Goal: Task Accomplishment & Management: Use online tool/utility

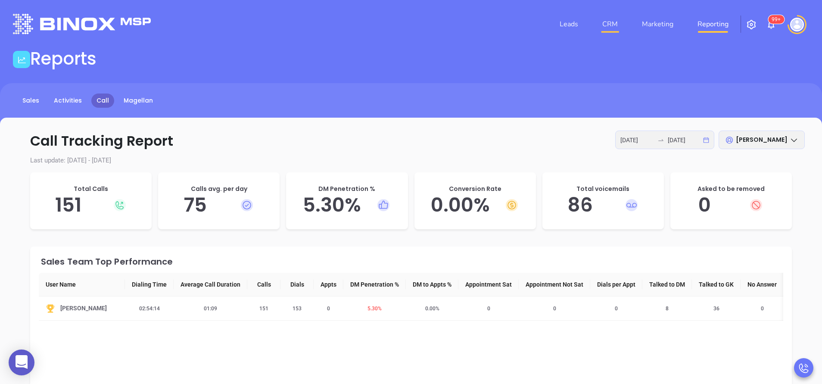
click at [604, 25] on link "CRM" at bounding box center [610, 24] width 22 height 17
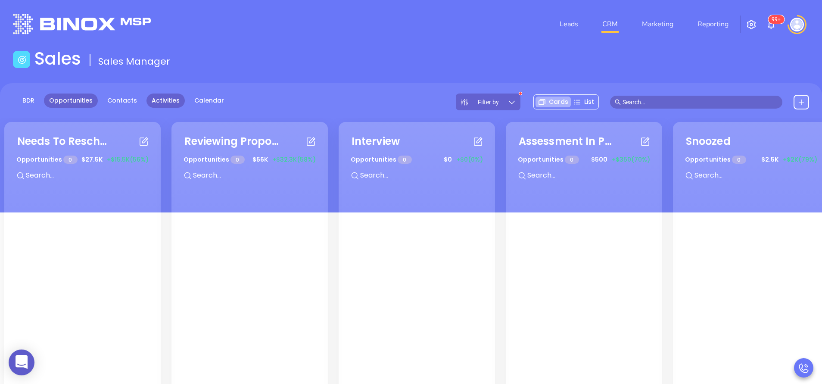
click at [165, 100] on link "Activities" at bounding box center [165, 100] width 38 height 14
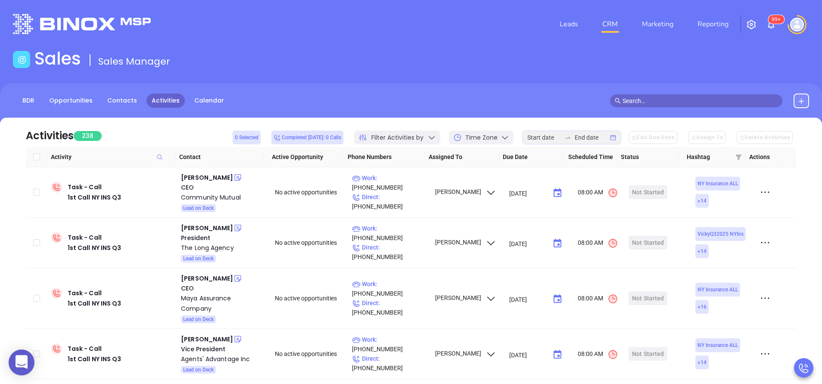
click at [449, 48] on div "Sales Sales Manager" at bounding box center [411, 60] width 806 height 24
click at [503, 51] on div "Sales Sales Manager" at bounding box center [411, 60] width 806 height 24
click at [490, 58] on div "Sales Sales Manager" at bounding box center [411, 60] width 806 height 24
click at [528, 74] on main "Sales Sales Manager BDR Opportunities Contacts Activities Calendar Call Now Cal…" at bounding box center [411, 262] width 822 height 428
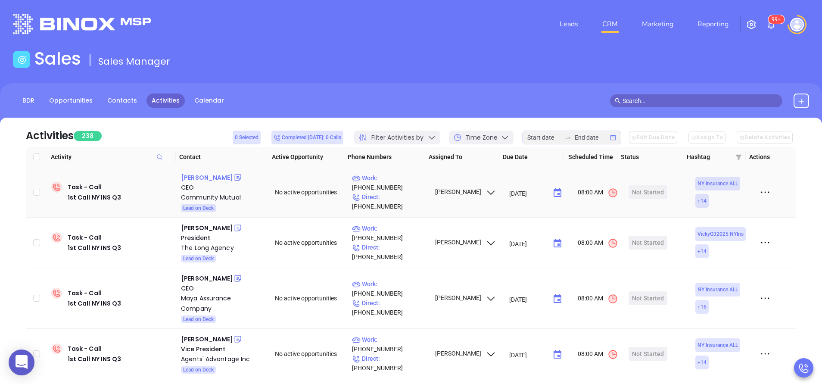
click at [205, 174] on div "Lisa Keysar" at bounding box center [207, 177] width 52 height 10
click at [398, 185] on p "Work : (800) 300-5261" at bounding box center [389, 182] width 75 height 19
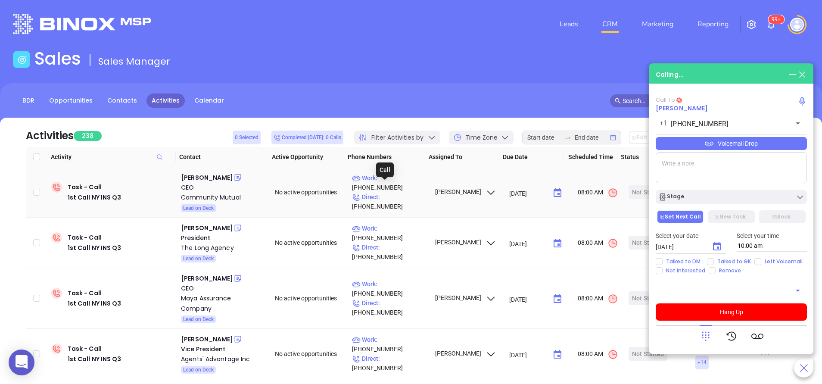
type input "(800) 300-5261"
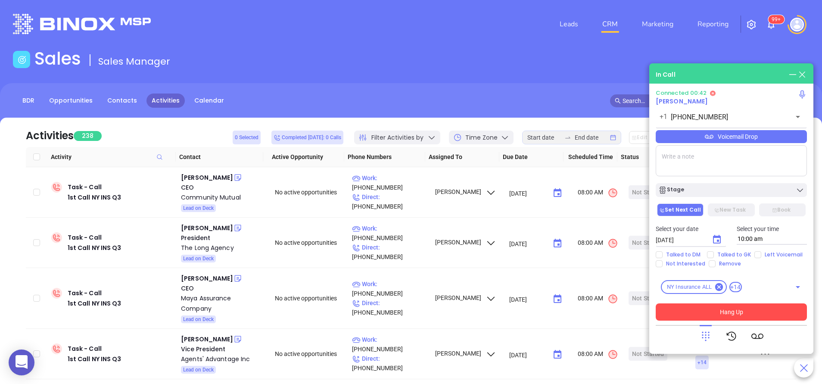
click at [746, 305] on button "Hang Up" at bounding box center [731, 311] width 151 height 17
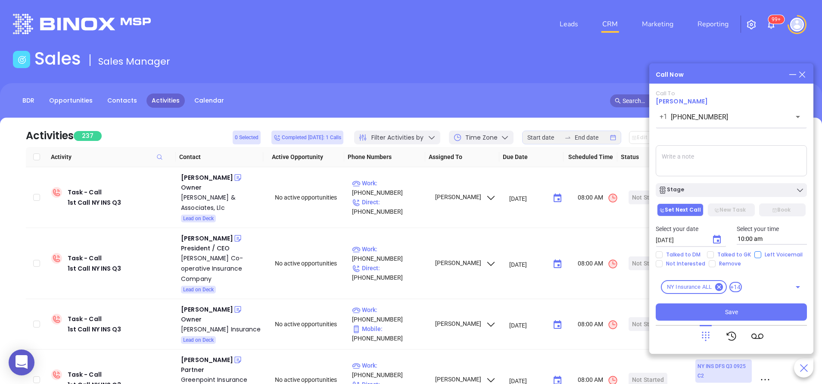
click at [758, 252] on input "Left Voicemail" at bounding box center [757, 254] width 7 height 7
checkbox input "true"
click at [716, 237] on icon "Choose date, selected date is Sep 11, 2025" at bounding box center [717, 239] width 8 height 9
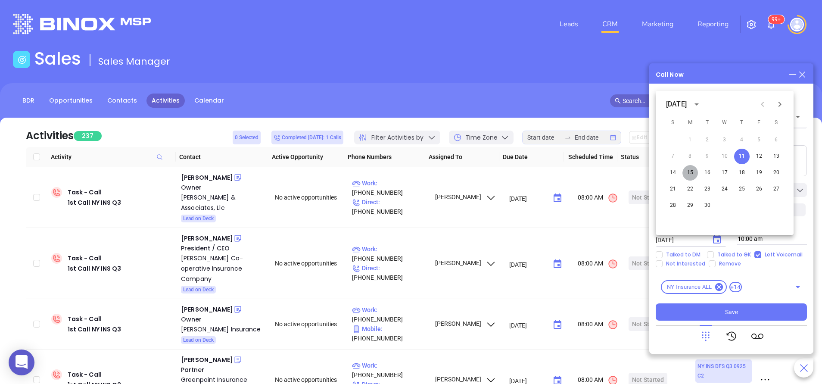
click at [692, 174] on button "15" at bounding box center [690, 173] width 16 height 16
type input "09/15/2025"
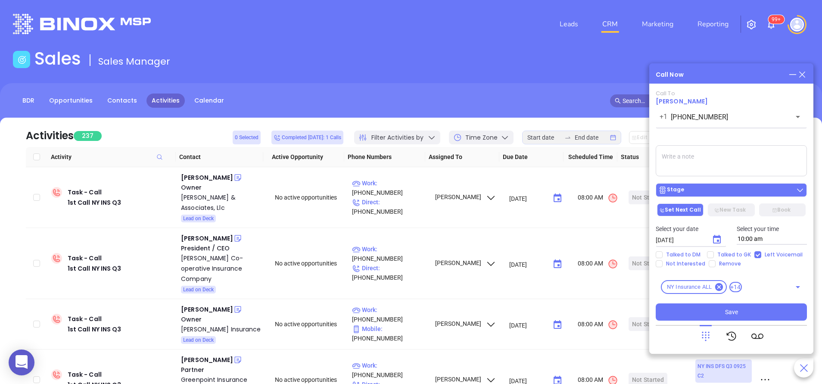
click at [713, 186] on div "Stage" at bounding box center [731, 190] width 146 height 9
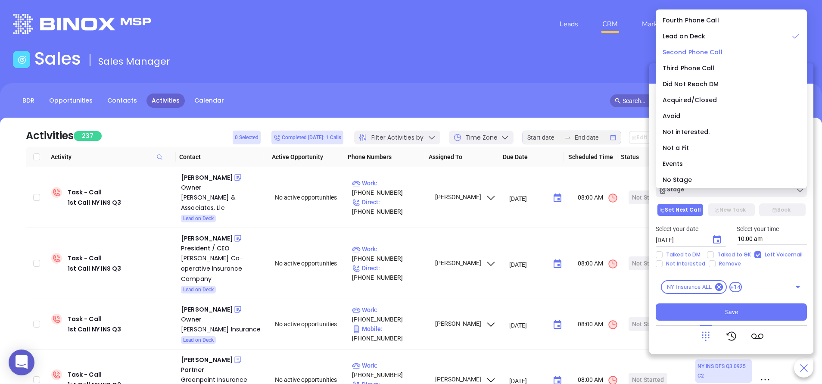
click at [677, 52] on span "Second Phone Call" at bounding box center [692, 52] width 60 height 9
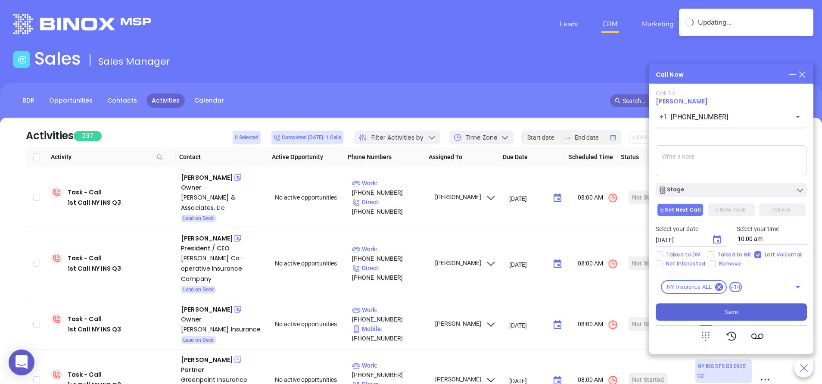
click at [719, 305] on button "Save" at bounding box center [731, 311] width 151 height 17
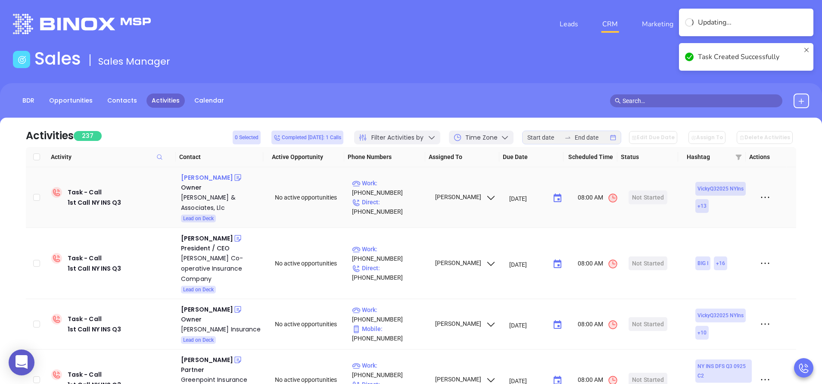
click at [213, 175] on div "Aaron Ballard" at bounding box center [207, 177] width 52 height 10
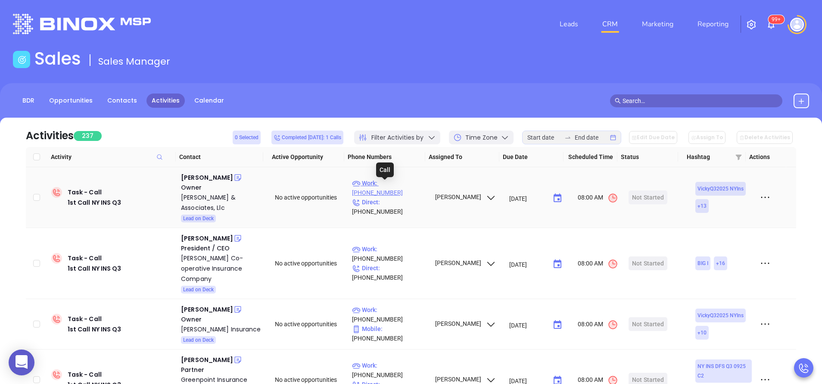
click at [398, 189] on p "Work : (315) 374-1783" at bounding box center [389, 187] width 75 height 19
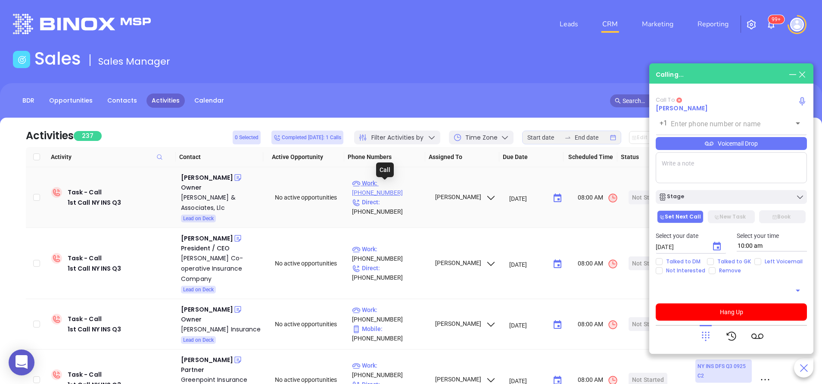
type input "(315) 374-1783"
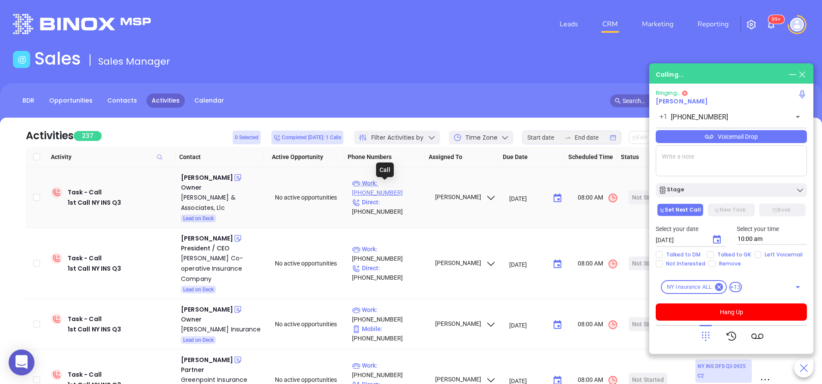
click at [398, 189] on p "Work : (315) 374-1783" at bounding box center [389, 187] width 75 height 19
click at [754, 256] on input "Left Voicemail" at bounding box center [757, 254] width 7 height 7
checkbox input "true"
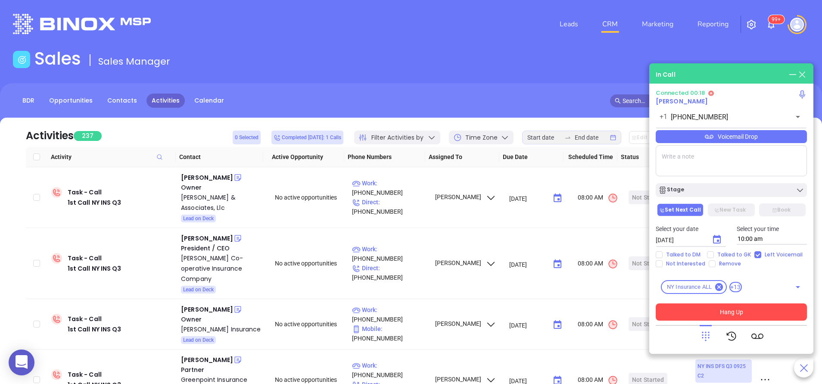
click at [740, 313] on button "Hang Up" at bounding box center [731, 311] width 151 height 17
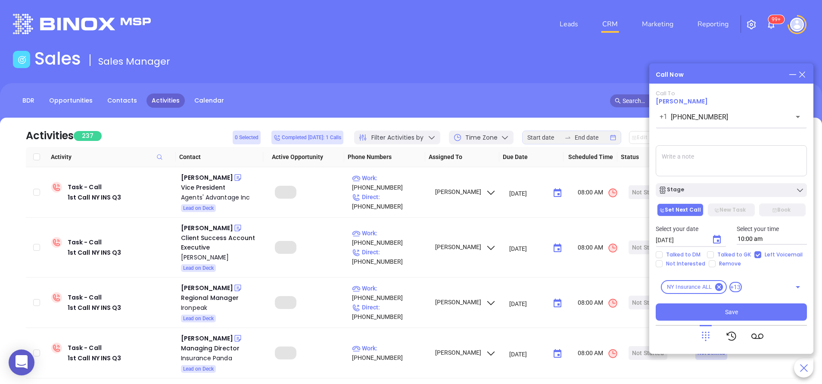
click at [720, 192] on div "Stage" at bounding box center [731, 190] width 146 height 9
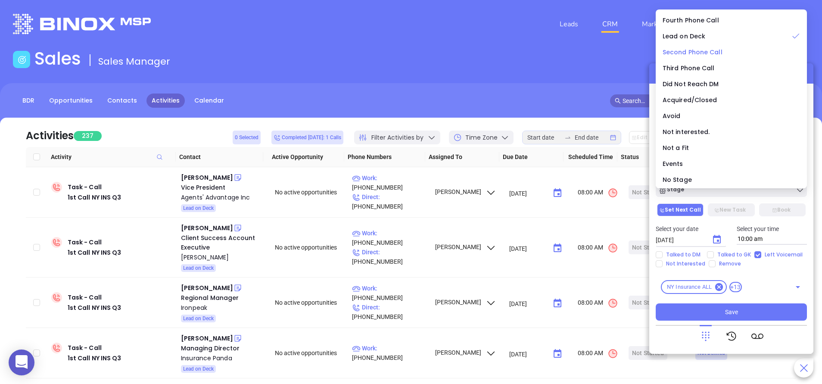
click at [684, 50] on span "Second Phone Call" at bounding box center [692, 52] width 60 height 9
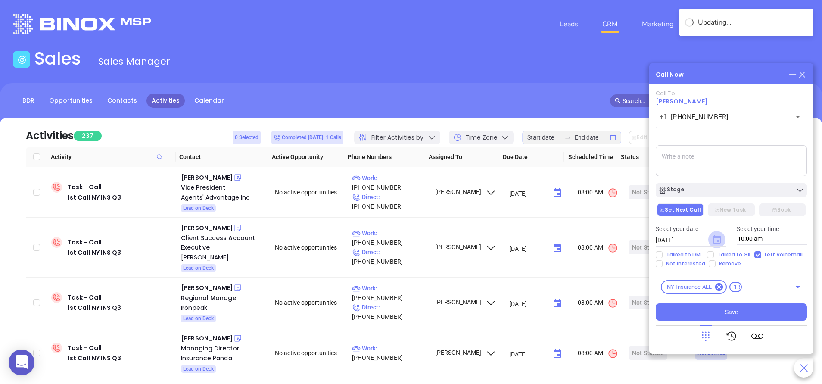
click at [714, 239] on icon "Choose date, selected date is Sep 11, 2025" at bounding box center [717, 239] width 8 height 9
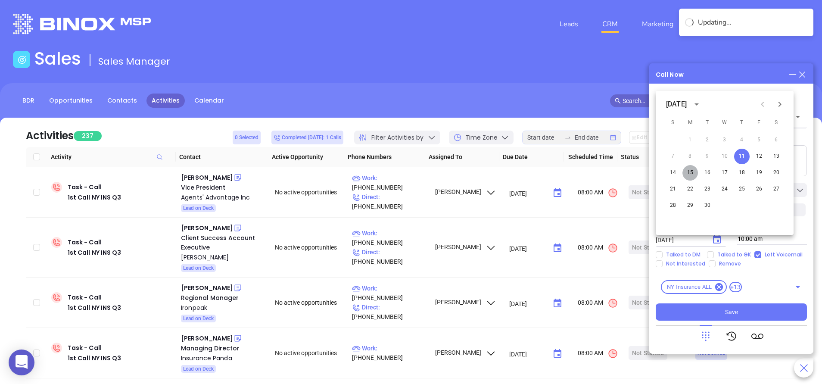
click at [687, 171] on button "15" at bounding box center [690, 173] width 16 height 16
type input "09/15/2025"
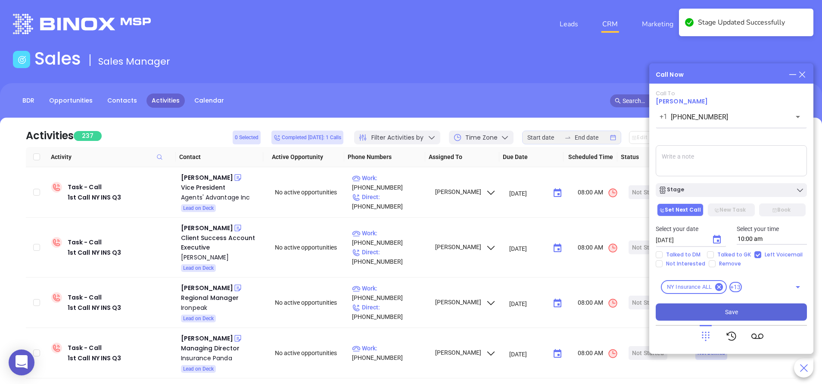
click at [719, 307] on button "Save" at bounding box center [731, 311] width 151 height 17
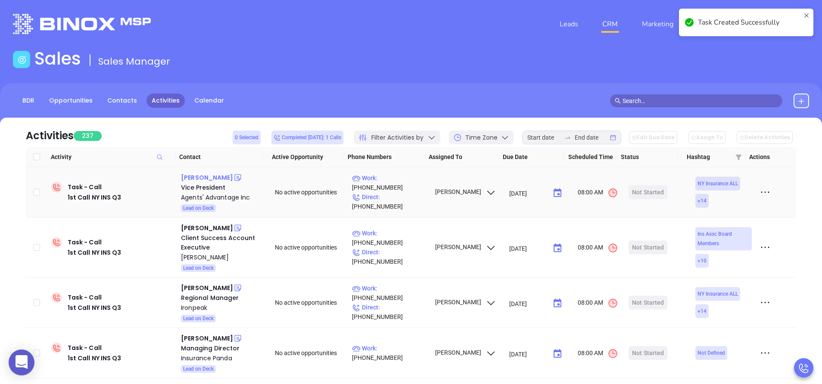
click at [228, 174] on div "Joseph Cantarella" at bounding box center [207, 177] width 52 height 10
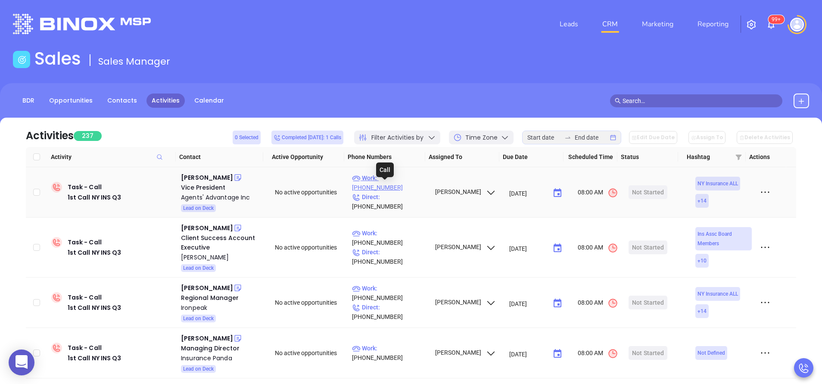
click at [388, 188] on p "Work : (888) 632-0074" at bounding box center [389, 182] width 75 height 19
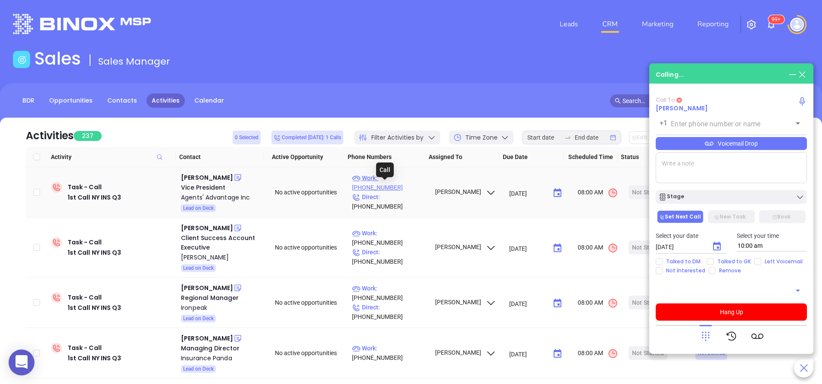
type input "(888) 632-0074"
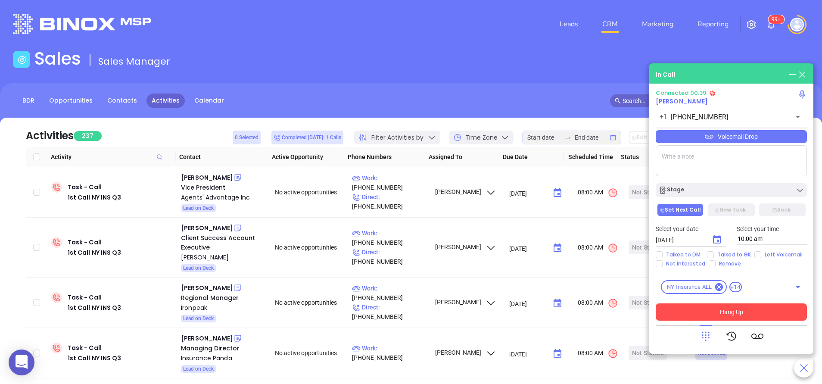
click at [739, 317] on button "Hang Up" at bounding box center [731, 311] width 151 height 17
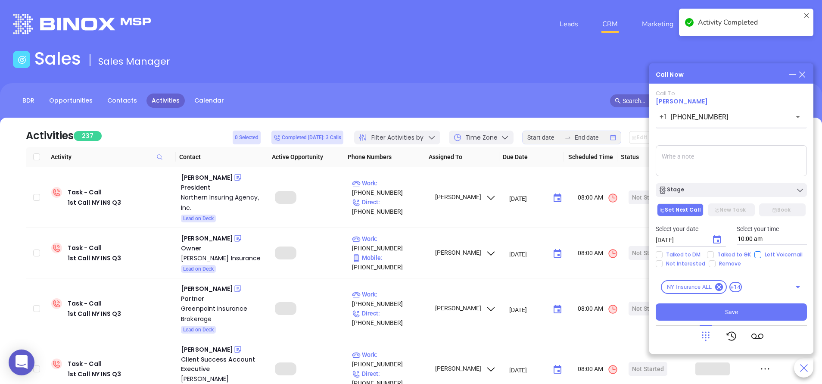
click at [756, 254] on input "Left Voicemail" at bounding box center [757, 254] width 7 height 7
checkbox input "true"
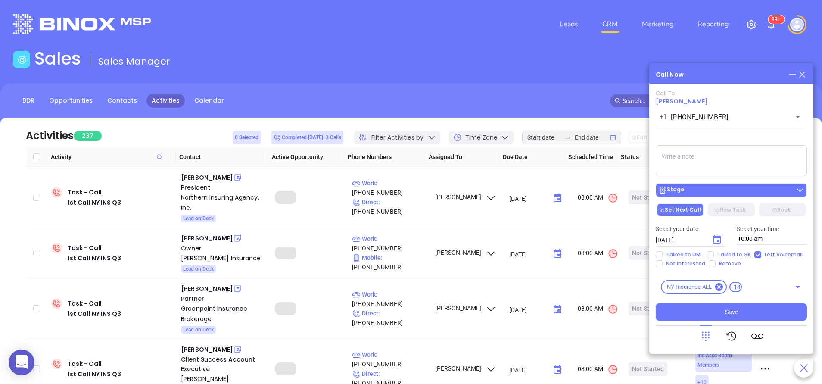
click at [724, 190] on div "Stage" at bounding box center [731, 190] width 146 height 9
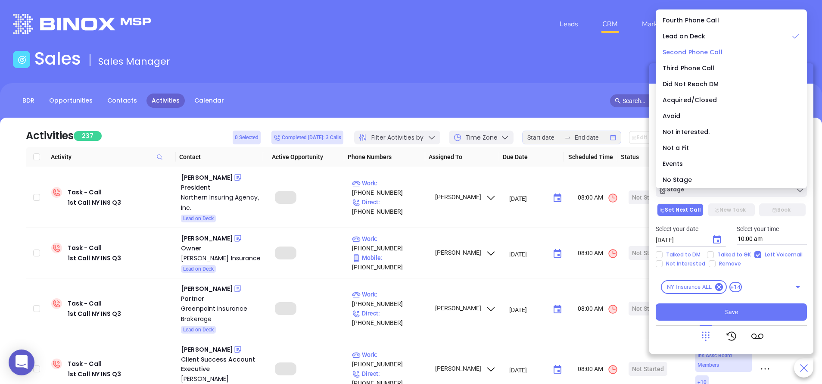
click at [670, 49] on span "Second Phone Call" at bounding box center [692, 52] width 60 height 9
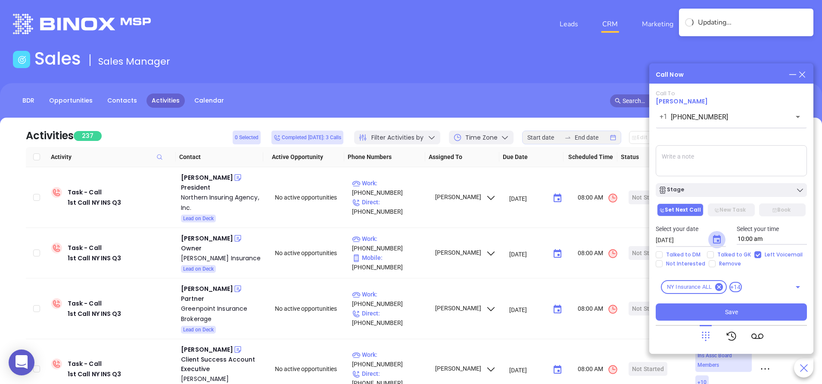
click at [716, 238] on icon "Choose date, selected date is Sep 11, 2025" at bounding box center [716, 239] width 10 height 10
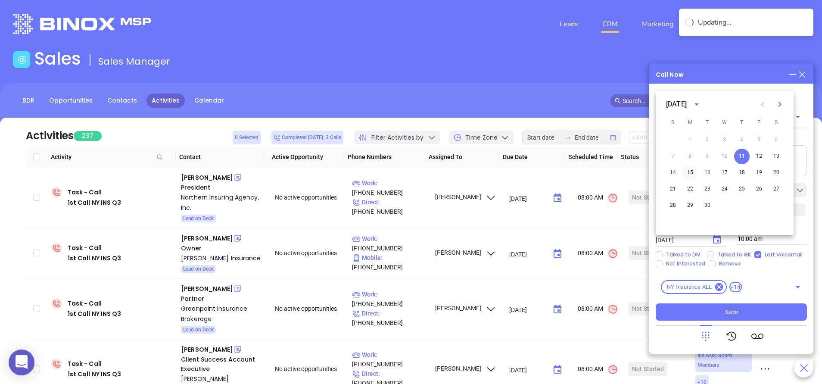
click at [687, 173] on button "15" at bounding box center [690, 173] width 16 height 16
type input "09/15/2025"
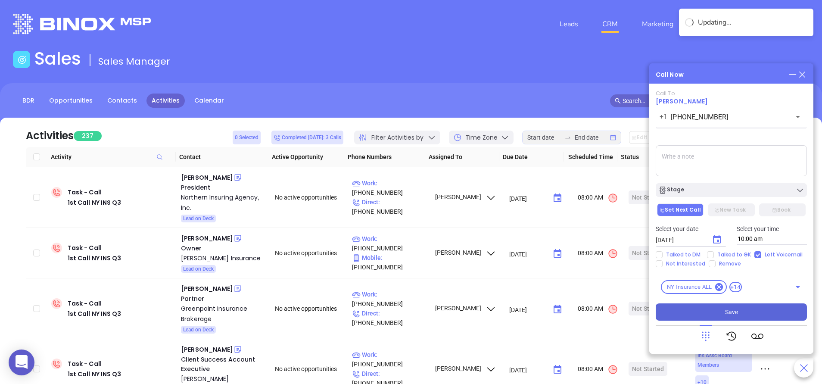
click at [748, 308] on button "Save" at bounding box center [731, 311] width 151 height 17
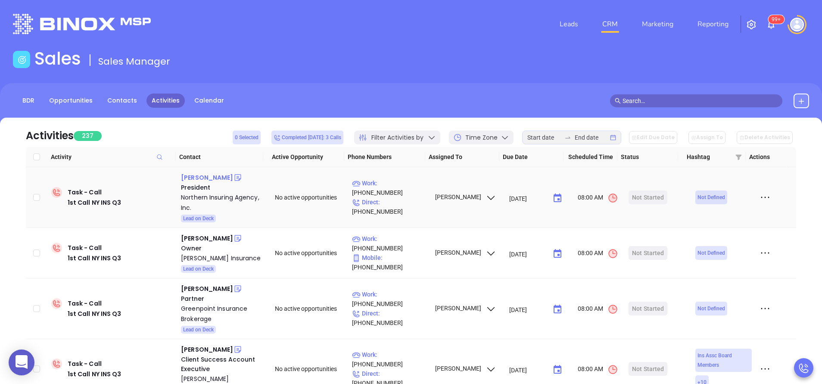
click at [224, 177] on div "Deena McCullough" at bounding box center [207, 177] width 52 height 10
click at [396, 192] on p "Work : (518) 561-7000" at bounding box center [389, 187] width 75 height 19
type input "(518) 561-7000"
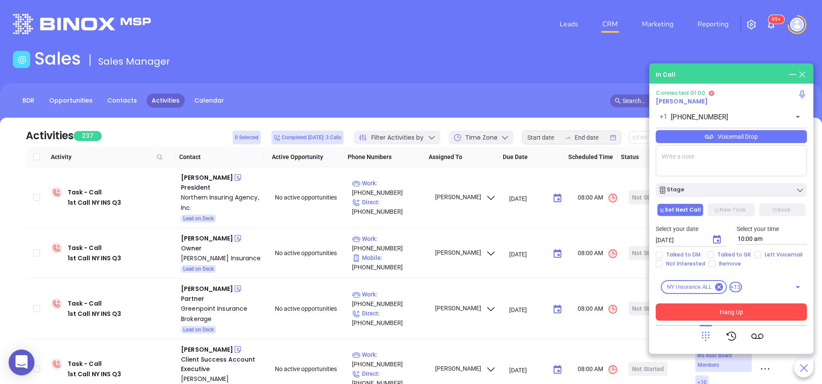
click at [744, 310] on button "Hang Up" at bounding box center [731, 311] width 151 height 17
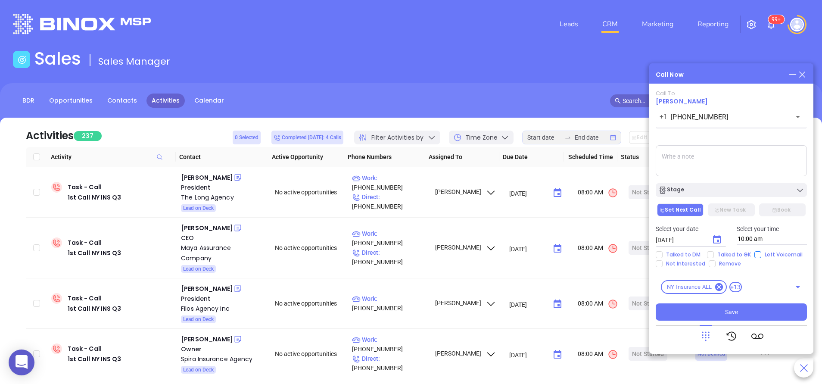
click at [757, 254] on input "Left Voicemail" at bounding box center [757, 254] width 7 height 7
checkbox input "true"
click at [721, 189] on div "Stage" at bounding box center [731, 190] width 146 height 9
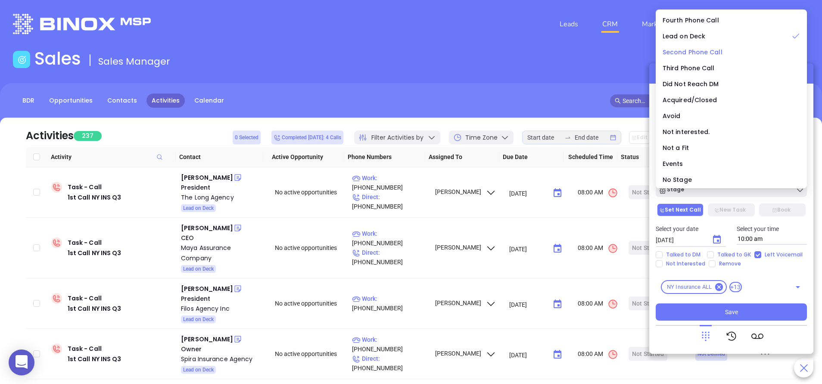
click at [668, 53] on span "Second Phone Call" at bounding box center [692, 52] width 60 height 9
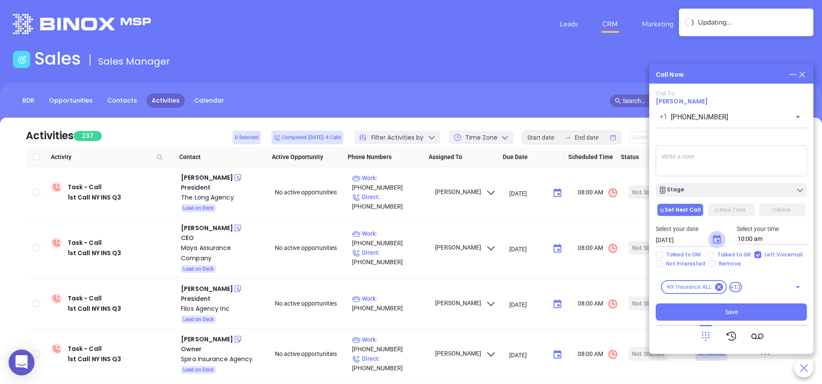
click at [719, 244] on icon "Choose date, selected date is Sep 11, 2025" at bounding box center [716, 239] width 10 height 10
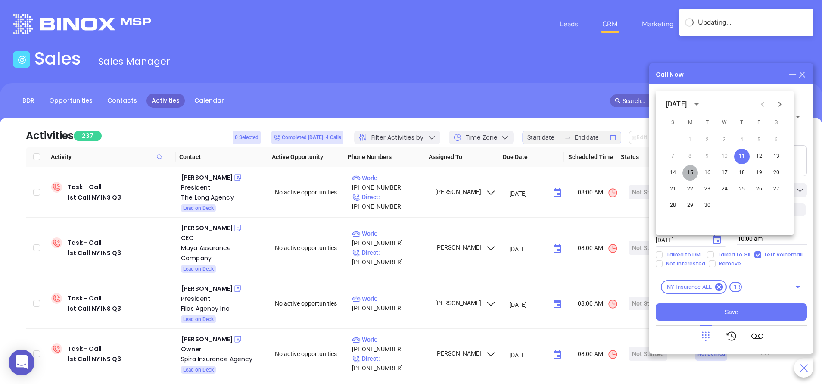
click at [688, 168] on button "15" at bounding box center [690, 173] width 16 height 16
type input "09/15/2025"
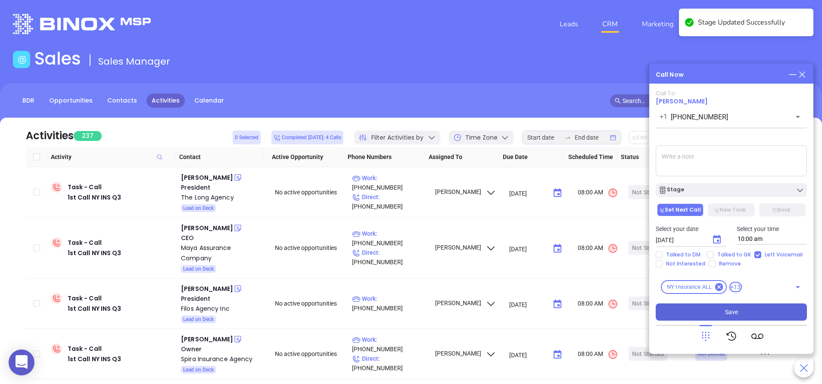
click at [754, 311] on button "Save" at bounding box center [731, 311] width 151 height 17
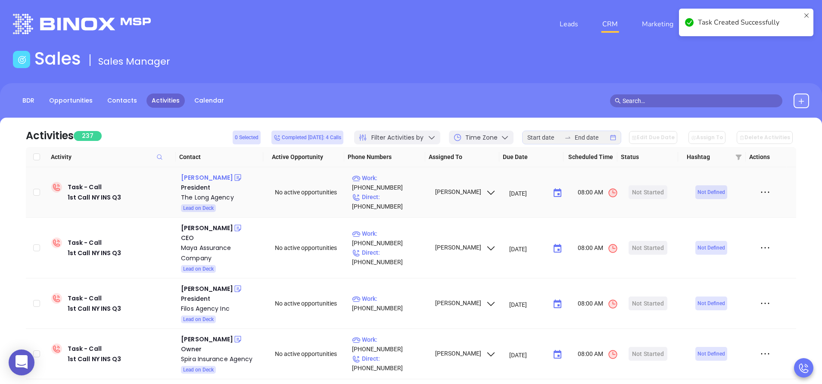
click at [214, 175] on div "Richard L. Wilkins II" at bounding box center [207, 177] width 52 height 10
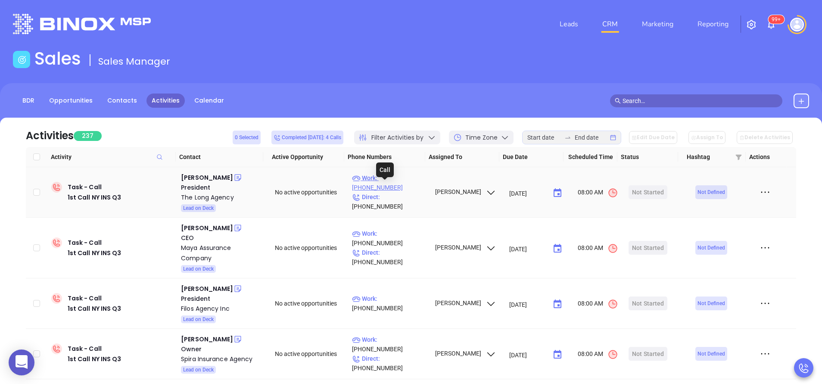
click at [394, 186] on p "Work : (585) 658-3342" at bounding box center [389, 182] width 75 height 19
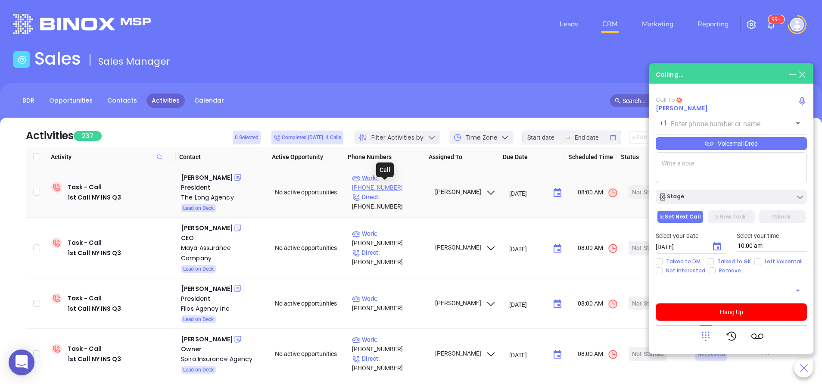
type input "(585) 658-3342"
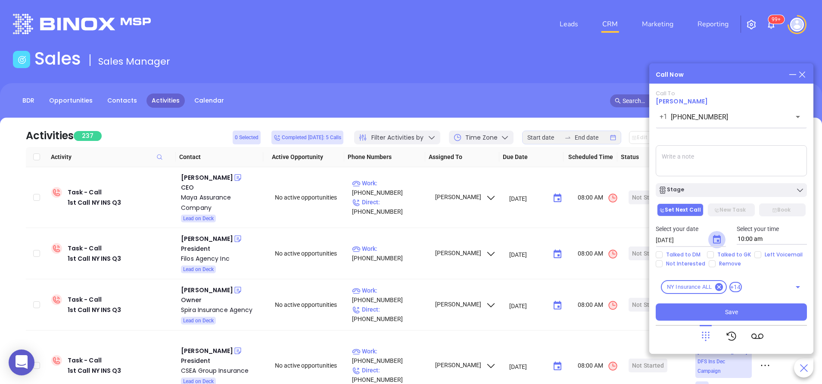
click at [715, 241] on icon "Choose date, selected date is Sep 11, 2025" at bounding box center [716, 239] width 10 height 10
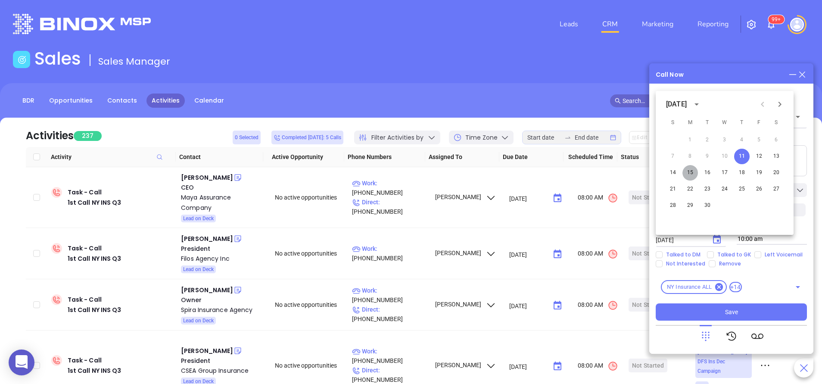
click at [687, 170] on button "15" at bounding box center [690, 173] width 16 height 16
type input "09/15/2025"
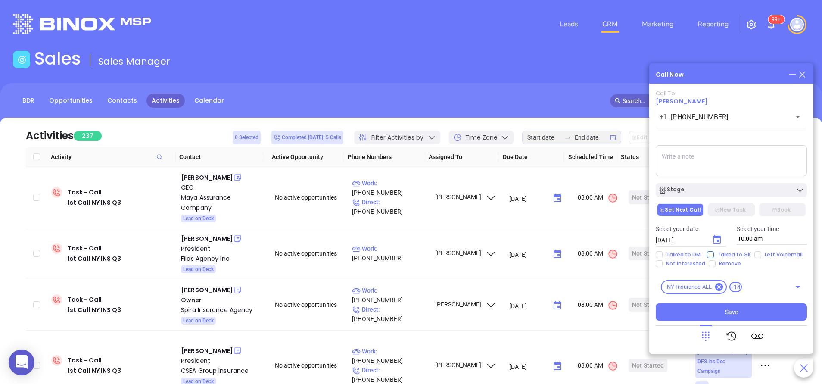
click at [721, 255] on span "Talked to GK" at bounding box center [734, 254] width 40 height 7
click at [714, 255] on input "Talked to GK" at bounding box center [710, 254] width 7 height 7
checkbox input "true"
click at [694, 189] on div "Stage" at bounding box center [731, 190] width 146 height 9
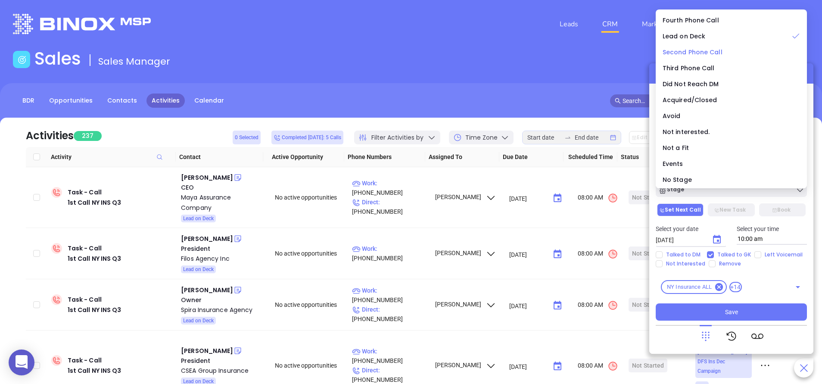
click at [684, 48] on span "Second Phone Call" at bounding box center [692, 52] width 60 height 9
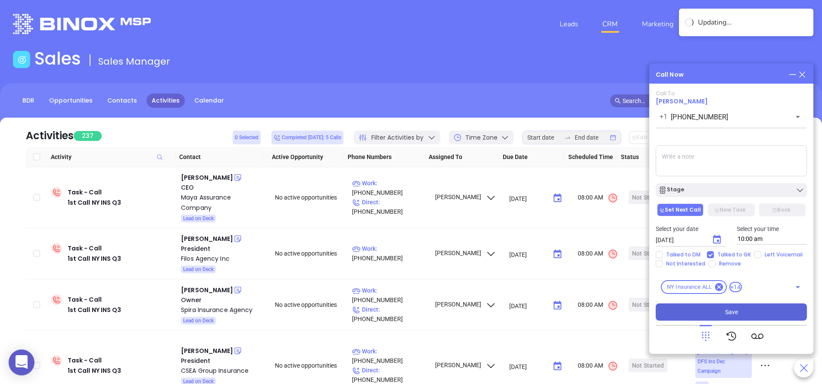
click at [735, 312] on span "Save" at bounding box center [731, 311] width 13 height 9
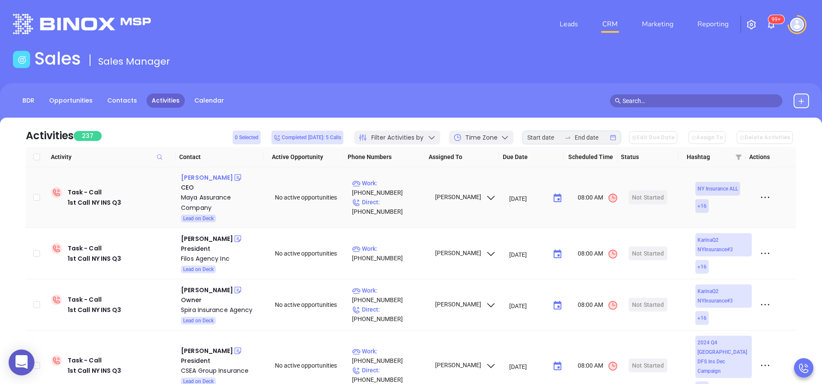
click at [201, 177] on div "Ram Singh" at bounding box center [207, 177] width 52 height 10
click at [402, 192] on p "Work : (718) 937-2010" at bounding box center [389, 187] width 75 height 19
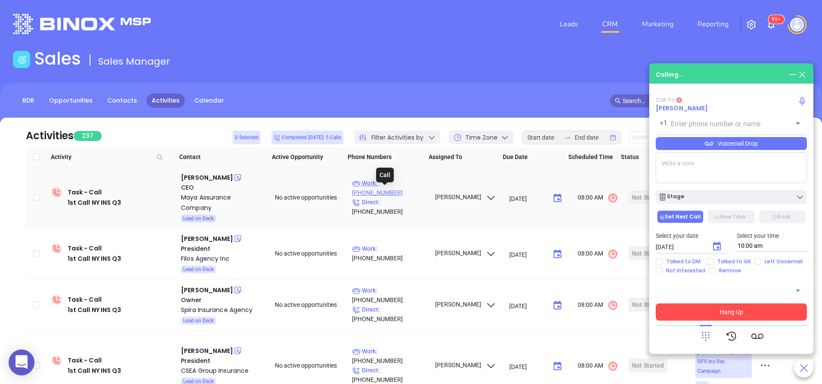
type input "(718) 937-2010"
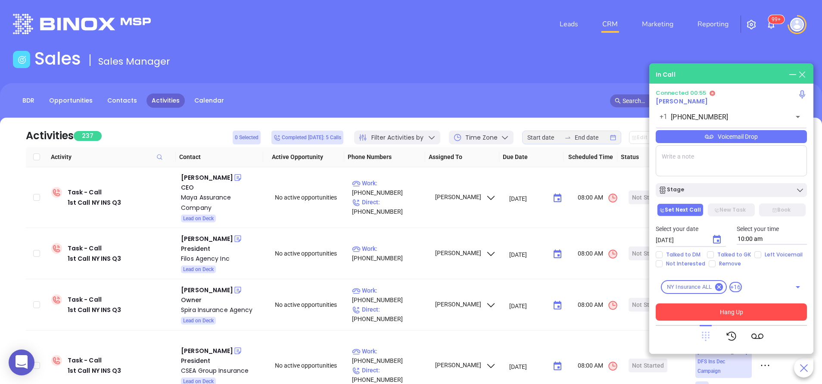
click at [708, 332] on icon at bounding box center [706, 336] width 8 height 9
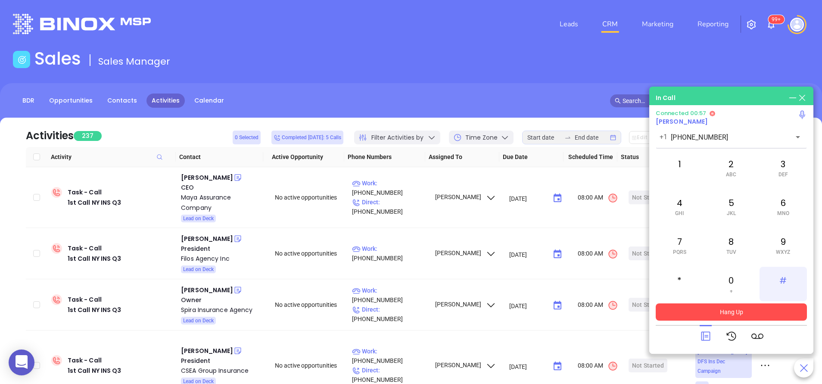
click at [782, 276] on div "#" at bounding box center [782, 284] width 47 height 34
click at [788, 193] on div "6 MNO" at bounding box center [782, 206] width 47 height 34
click at [680, 242] on div "7 PQRS" at bounding box center [679, 245] width 47 height 34
click at [727, 159] on div "2 ABC" at bounding box center [730, 167] width 47 height 34
click at [776, 203] on div "6 MNO" at bounding box center [782, 206] width 47 height 34
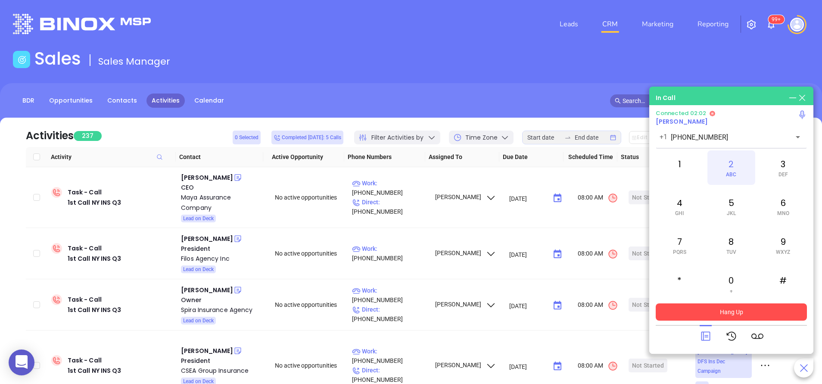
click at [729, 169] on div "2 ABC" at bounding box center [730, 167] width 47 height 34
click at [703, 336] on icon at bounding box center [705, 336] width 9 height 9
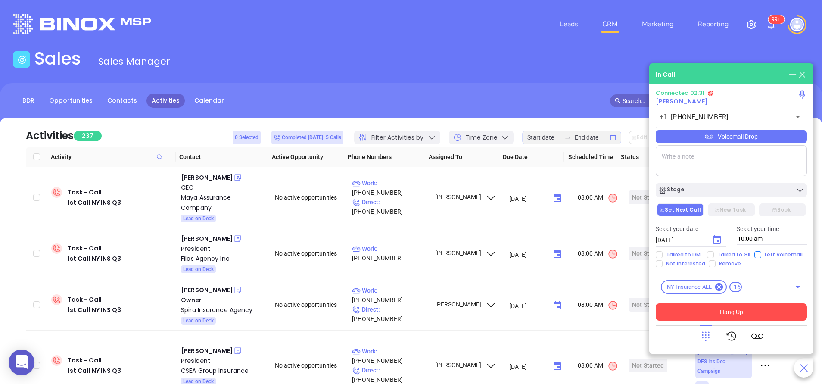
click at [757, 253] on input "Left Voicemail" at bounding box center [757, 254] width 7 height 7
checkbox input "true"
click at [745, 310] on button "Hang Up" at bounding box center [731, 311] width 151 height 17
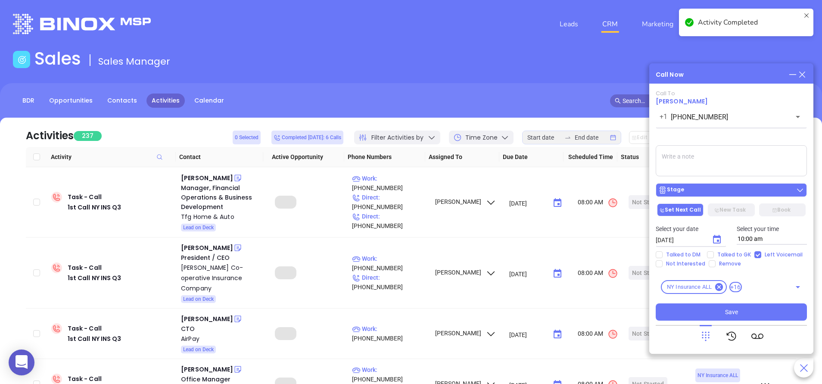
click at [712, 188] on div "Stage" at bounding box center [731, 190] width 146 height 9
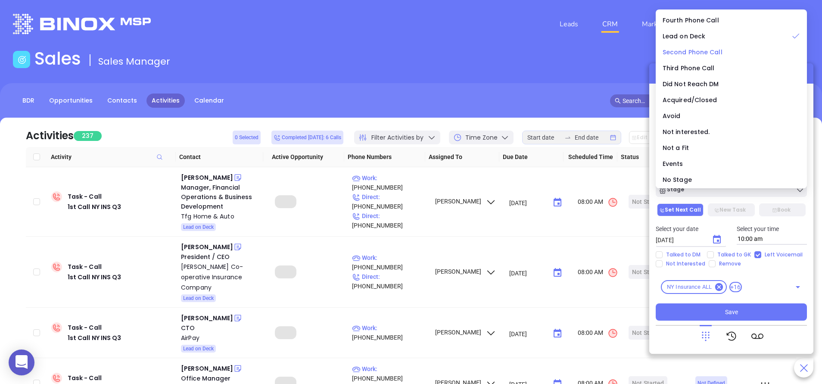
click at [678, 49] on span "Second Phone Call" at bounding box center [692, 52] width 60 height 9
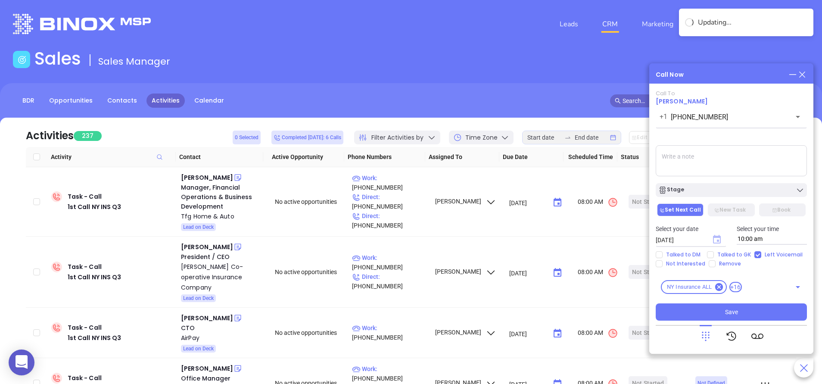
click at [721, 241] on icon "Choose date, selected date is Sep 11, 2025" at bounding box center [717, 239] width 8 height 9
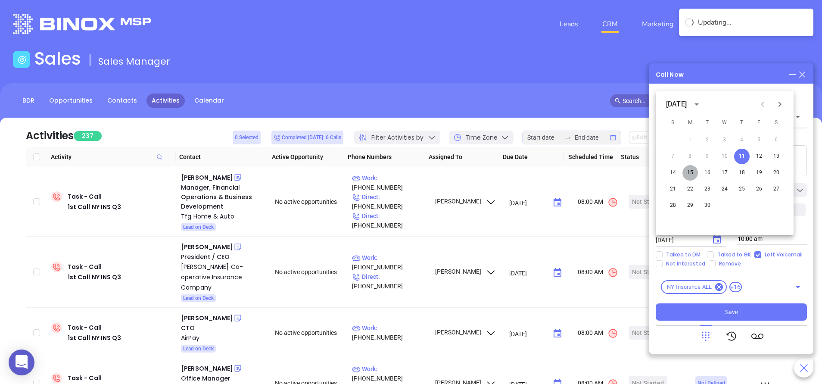
click at [689, 168] on button "15" at bounding box center [690, 173] width 16 height 16
type input "09/15/2025"
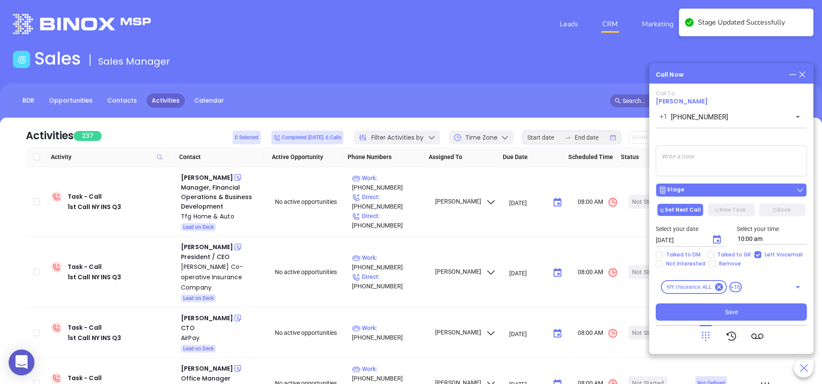
click at [716, 184] on button "Stage" at bounding box center [731, 190] width 151 height 14
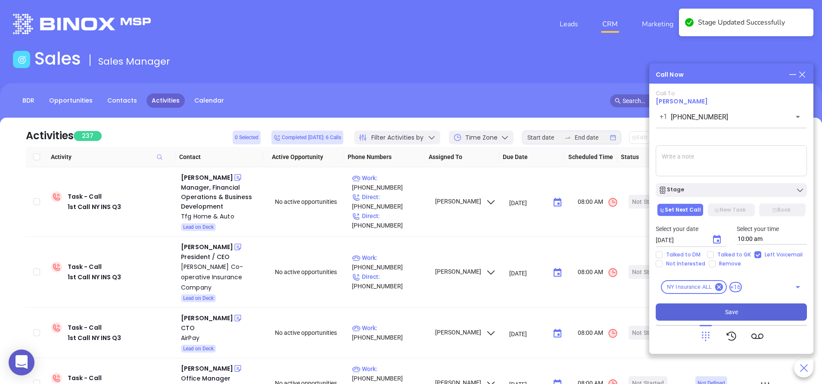
click at [739, 314] on button "Save" at bounding box center [731, 311] width 151 height 17
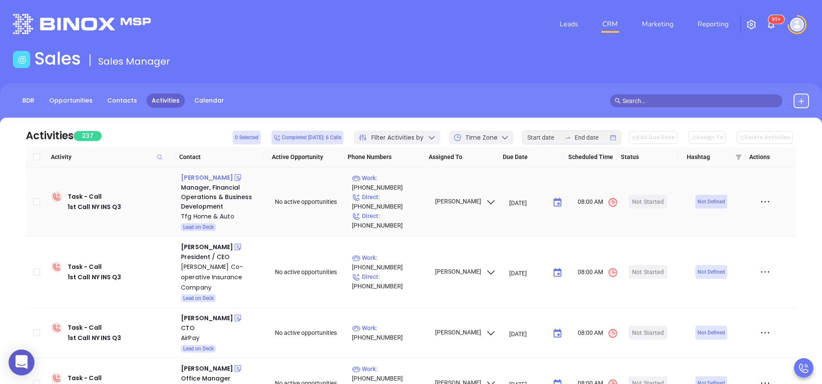
click at [214, 179] on div "Sara Sperrazza" at bounding box center [207, 177] width 52 height 10
click at [399, 191] on p "Work : (855) 834-2886" at bounding box center [389, 182] width 75 height 19
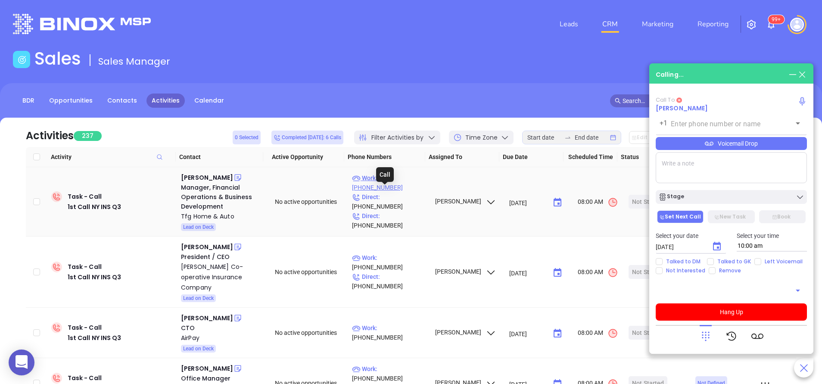
type input "(855) 834-2886"
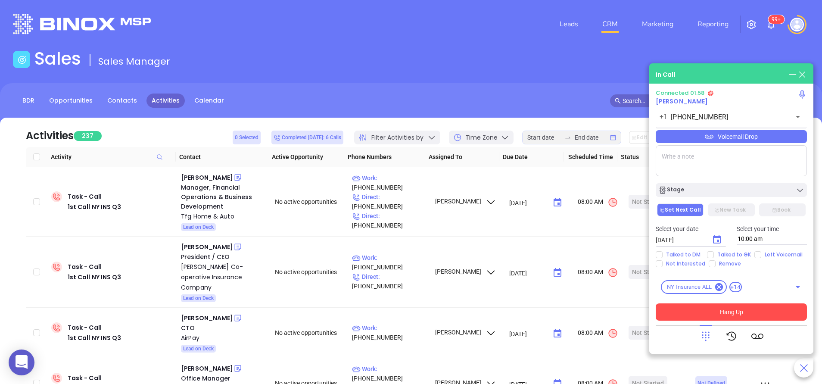
click at [766, 309] on button "Hang Up" at bounding box center [731, 311] width 151 height 17
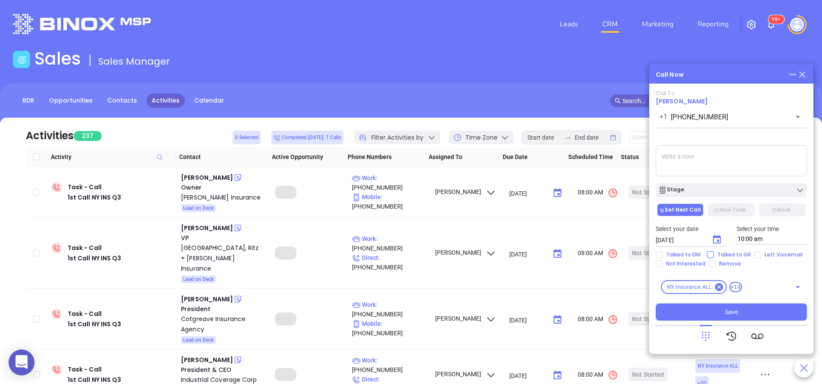
click at [712, 255] on input "Talked to GK" at bounding box center [710, 254] width 7 height 7
checkbox input "true"
click at [719, 237] on icon "Choose date, selected date is Sep 11, 2025" at bounding box center [717, 239] width 8 height 9
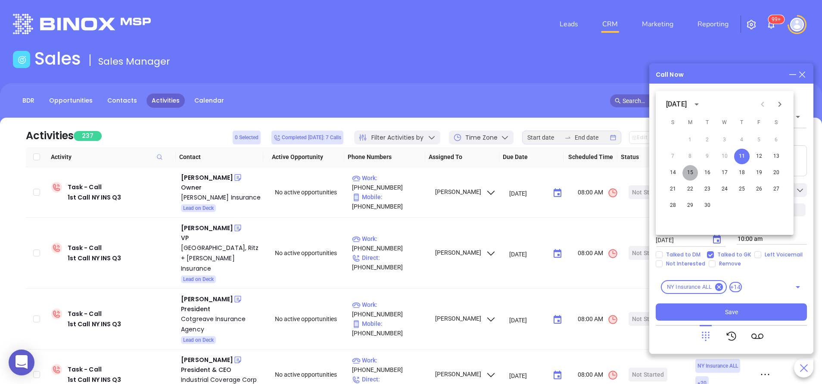
click at [688, 174] on button "15" at bounding box center [690, 173] width 16 height 16
type input "09/15/2025"
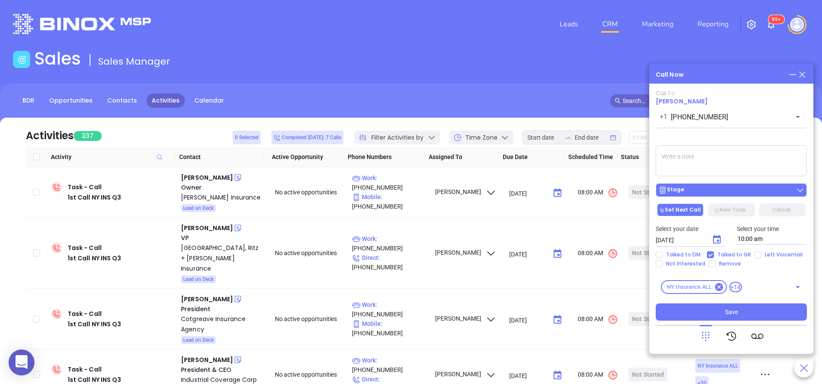
click at [697, 186] on button "Stage" at bounding box center [731, 190] width 151 height 14
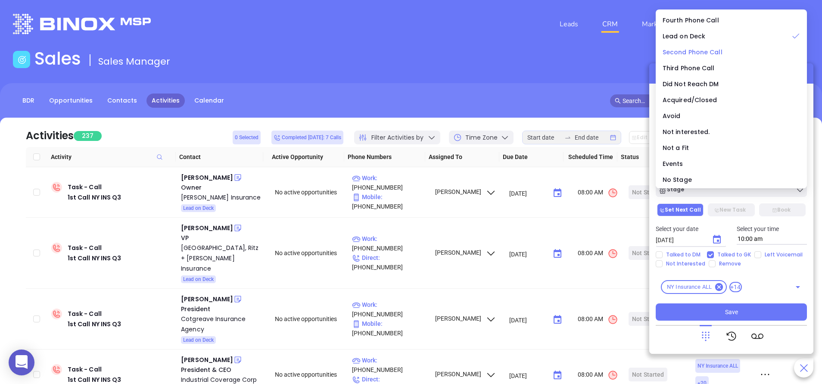
click at [698, 55] on span "Second Phone Call" at bounding box center [692, 52] width 60 height 9
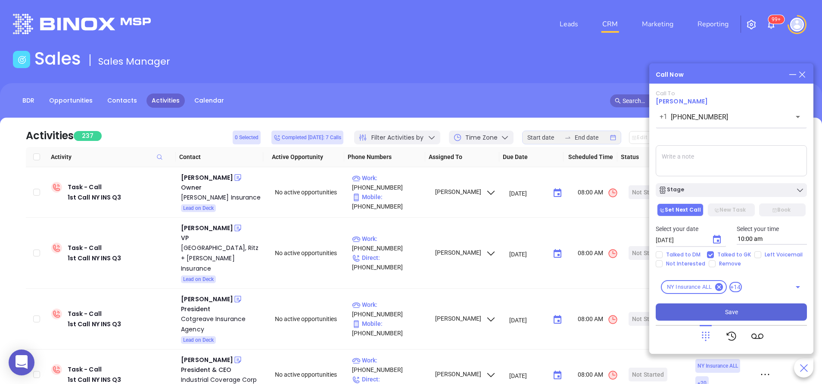
click at [717, 311] on button "Save" at bounding box center [731, 311] width 151 height 17
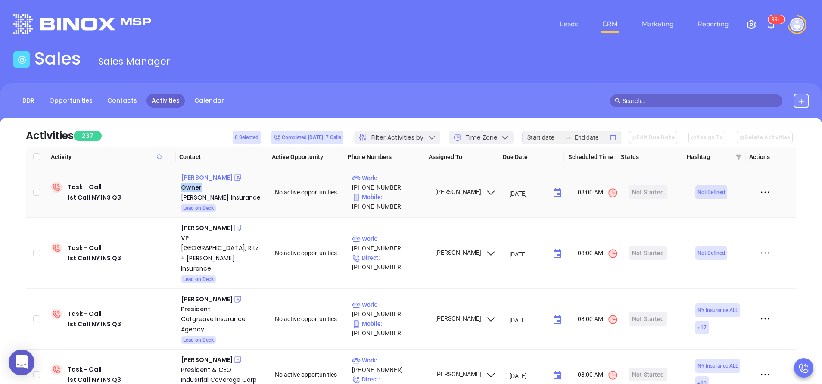
drag, startPoint x: 216, startPoint y: 183, endPoint x: 223, endPoint y: 177, distance: 9.4
click at [223, 177] on div "Heidi Petschauer Owner Petschauer Insurance Lead on Deck" at bounding box center [222, 192] width 82 height 40
click at [223, 177] on div "Heidi Petschauer" at bounding box center [207, 177] width 52 height 10
click at [396, 190] on p "Work : (516) 419-5050" at bounding box center [389, 182] width 75 height 19
type input "(516) 419-5050"
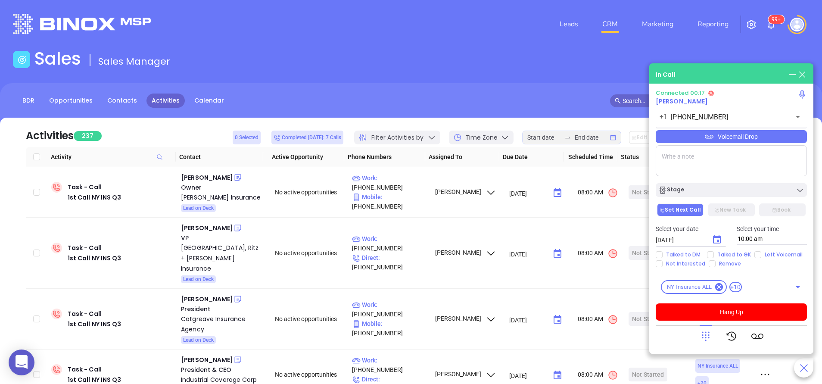
click at [705, 330] on icon at bounding box center [705, 336] width 12 height 12
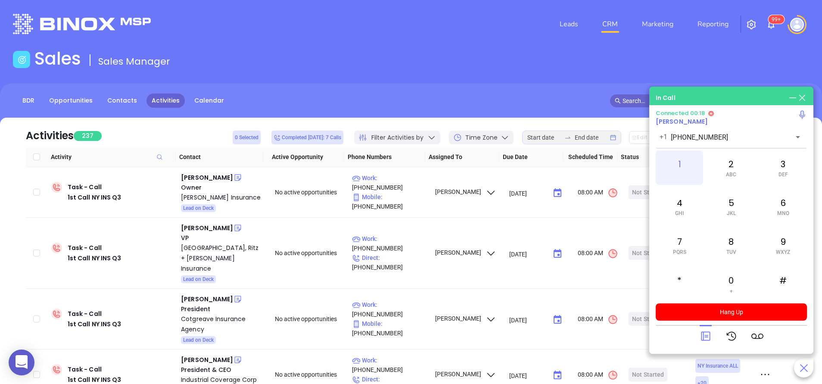
click at [683, 162] on div "1" at bounding box center [679, 167] width 47 height 34
drag, startPoint x: 677, startPoint y: 214, endPoint x: 680, endPoint y: 201, distance: 12.8
click at [680, 201] on div "4 GHI" at bounding box center [679, 206] width 47 height 34
click at [784, 169] on div "3 DEF" at bounding box center [782, 167] width 47 height 34
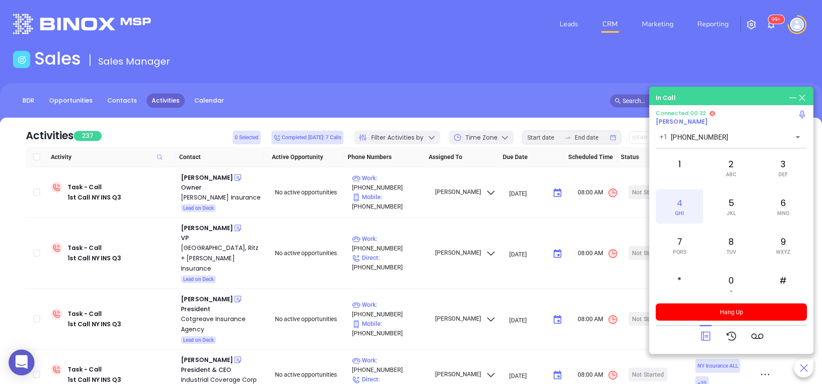
click at [687, 205] on div "4 GHI" at bounding box center [679, 206] width 47 height 34
click at [780, 176] on span "DEF" at bounding box center [782, 174] width 9 height 6
click at [684, 210] on span "GHI" at bounding box center [679, 213] width 9 height 6
click at [786, 275] on div "#" at bounding box center [782, 284] width 47 height 34
click at [682, 206] on div "4 GHI" at bounding box center [679, 206] width 47 height 34
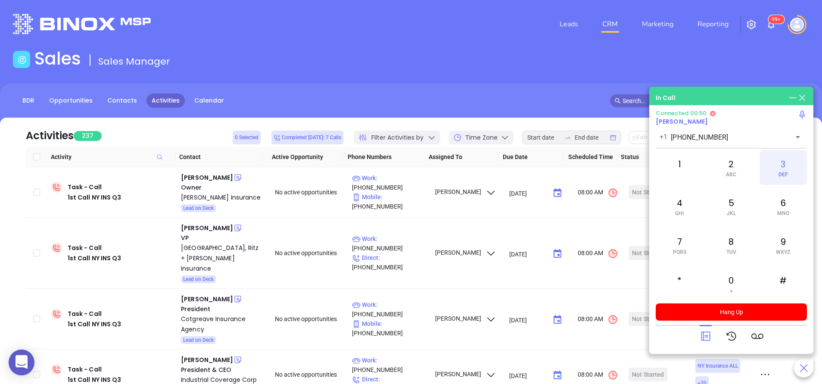
click at [779, 169] on div "3 DEF" at bounding box center [782, 167] width 47 height 34
click at [683, 205] on div "4 GHI" at bounding box center [679, 206] width 47 height 34
click at [776, 161] on div "3 DEF" at bounding box center [782, 167] width 47 height 34
click at [679, 201] on div "4 GHI" at bounding box center [679, 206] width 47 height 34
click at [782, 279] on div "#" at bounding box center [782, 284] width 47 height 34
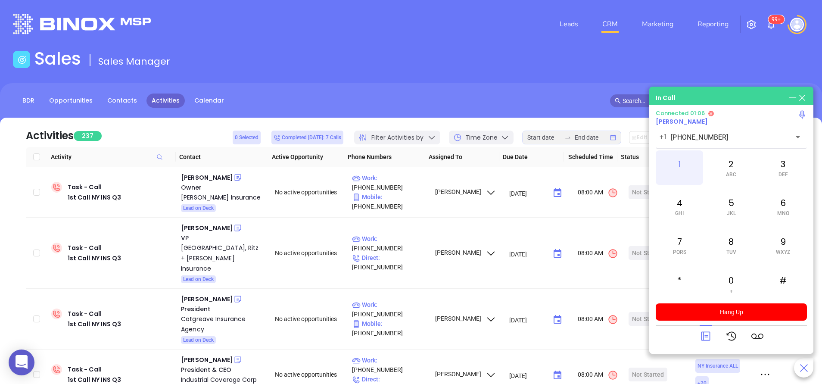
click at [682, 165] on div "1" at bounding box center [679, 167] width 47 height 34
click at [680, 203] on div "4 GHI" at bounding box center [679, 206] width 47 height 34
click at [783, 165] on div "3 DEF" at bounding box center [782, 167] width 47 height 34
click at [677, 205] on div "4 GHI" at bounding box center [679, 206] width 47 height 34
click at [783, 165] on div "3 DEF" at bounding box center [782, 167] width 47 height 34
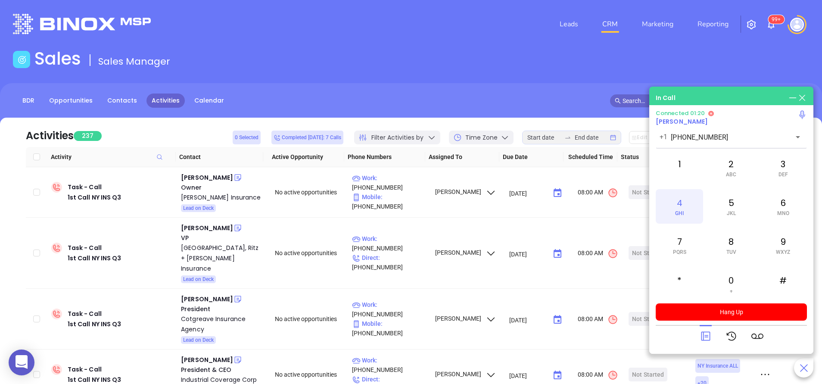
click at [674, 208] on div "4 GHI" at bounding box center [679, 206] width 47 height 34
click at [781, 278] on div "#" at bounding box center [782, 284] width 47 height 34
click at [677, 206] on div "4 GHI" at bounding box center [679, 206] width 47 height 34
click at [787, 170] on div "3 DEF" at bounding box center [782, 167] width 47 height 34
click at [684, 206] on div "4 GHI" at bounding box center [679, 206] width 47 height 34
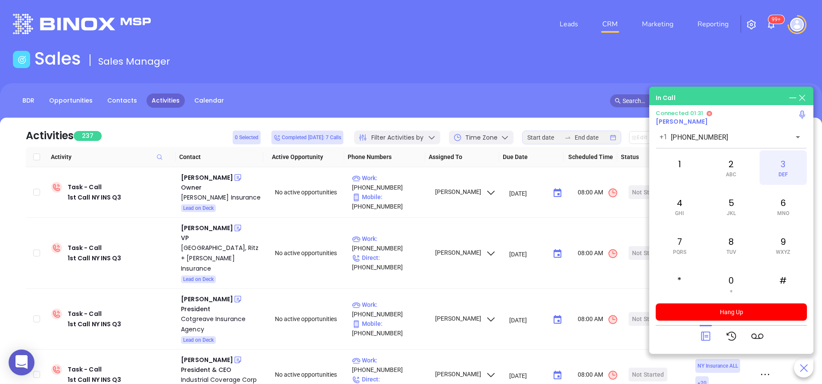
click at [792, 169] on div "3 DEF" at bounding box center [782, 167] width 47 height 34
click at [682, 208] on div "4 GHI" at bounding box center [679, 206] width 47 height 34
click at [784, 280] on div "#" at bounding box center [782, 284] width 47 height 34
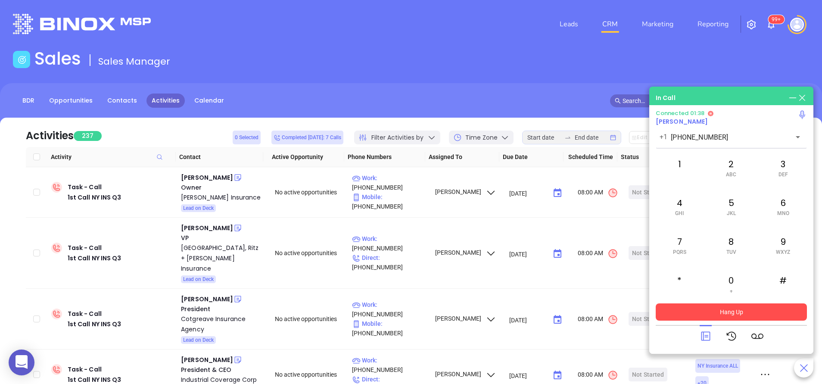
click at [752, 312] on button "Hang Up" at bounding box center [731, 311] width 151 height 17
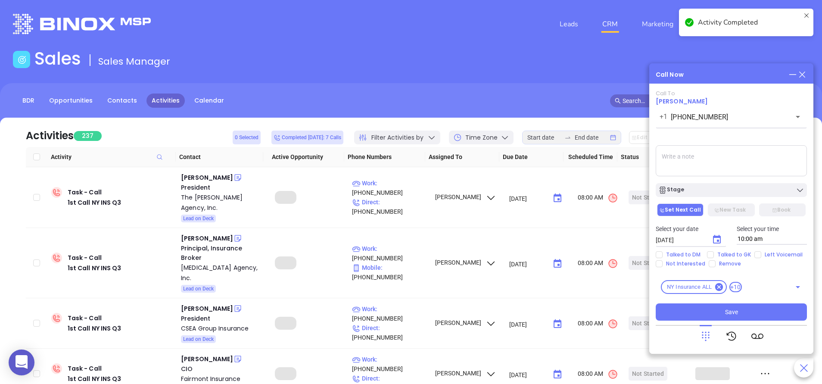
click at [719, 191] on div "Stage" at bounding box center [731, 190] width 146 height 9
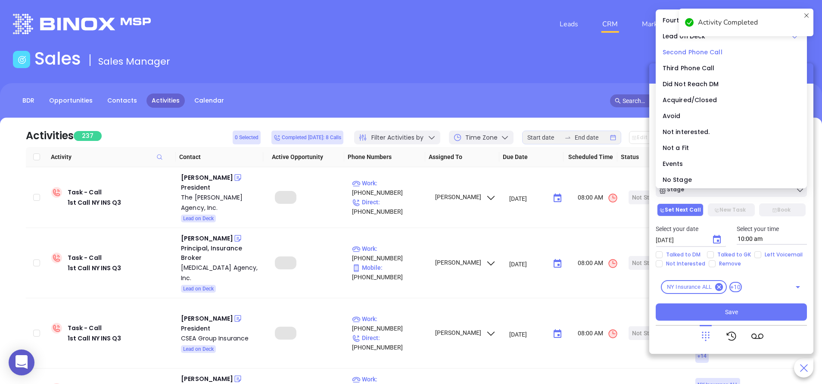
click at [681, 52] on span "Second Phone Call" at bounding box center [692, 52] width 60 height 9
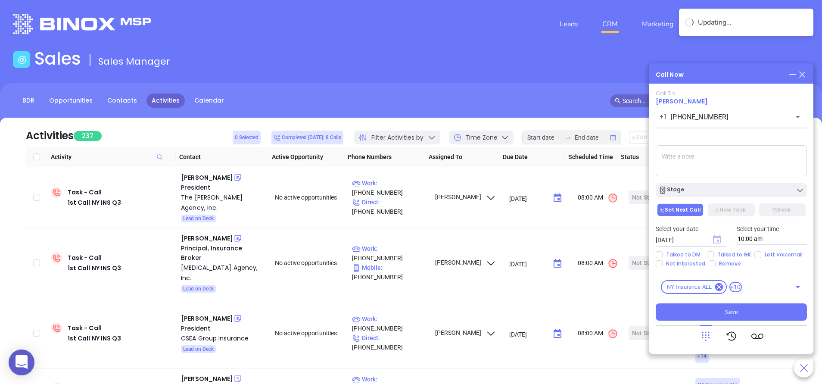
click at [718, 241] on icon "Choose date, selected date is Sep 11, 2025" at bounding box center [717, 239] width 8 height 9
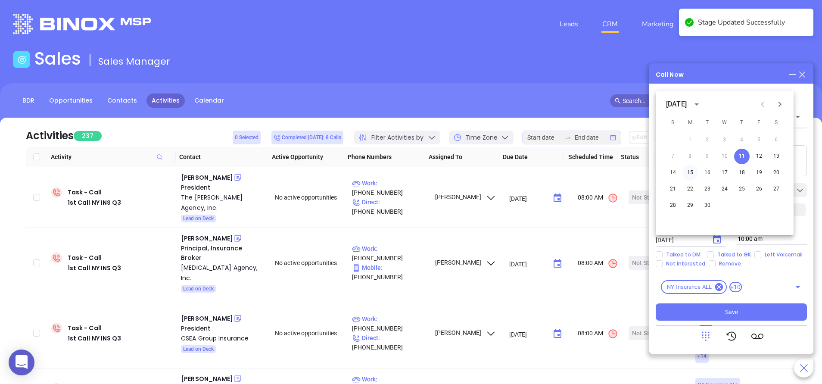
click at [688, 173] on button "15" at bounding box center [690, 173] width 16 height 16
type input "09/15/2025"
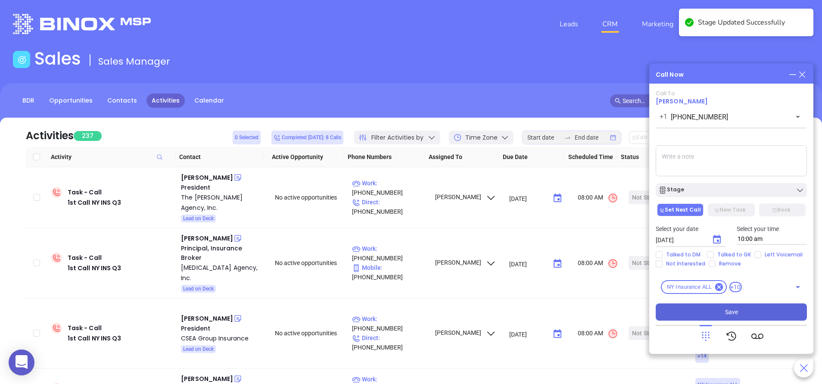
click at [733, 311] on span "Save" at bounding box center [731, 311] width 13 height 9
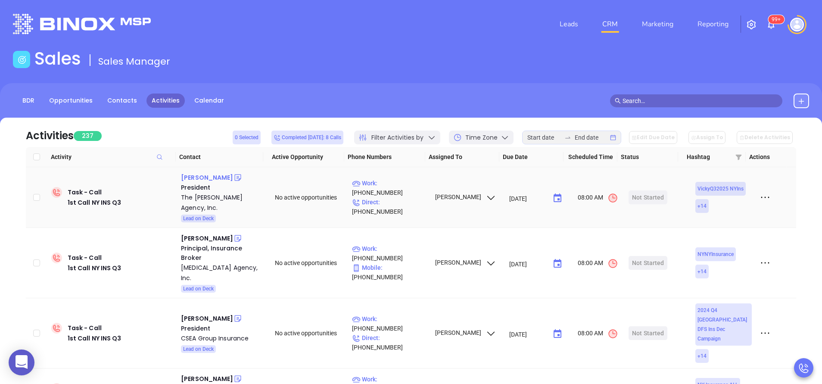
click at [215, 180] on div "Greg Goldstein" at bounding box center [207, 177] width 52 height 10
click at [397, 189] on p "Work : (845) 434-7755" at bounding box center [389, 187] width 75 height 19
type input "(845) 434-7755"
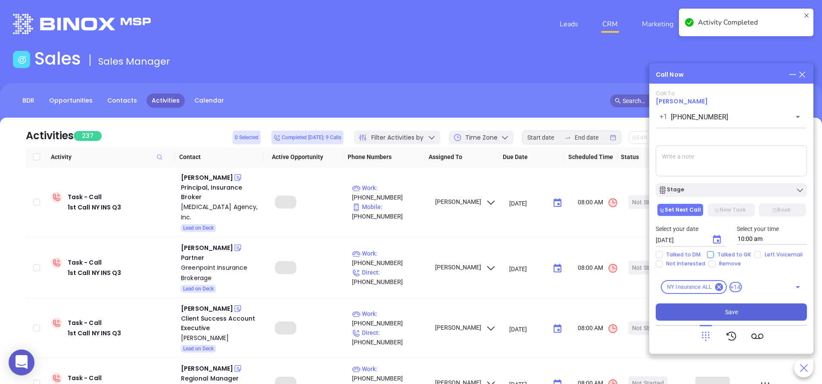
click at [708, 257] on input "Talked to GK" at bounding box center [710, 254] width 7 height 7
checkbox input "true"
click at [717, 240] on icon "Choose date, selected date is Sep 11, 2025" at bounding box center [717, 239] width 8 height 9
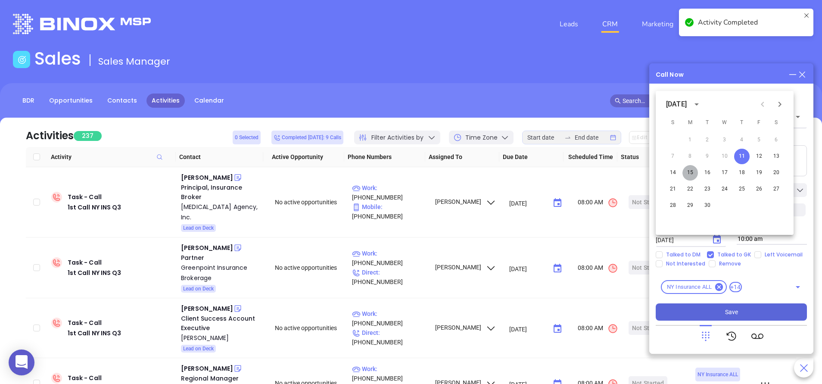
click at [686, 171] on button "15" at bounding box center [690, 173] width 16 height 16
type input "09/15/2025"
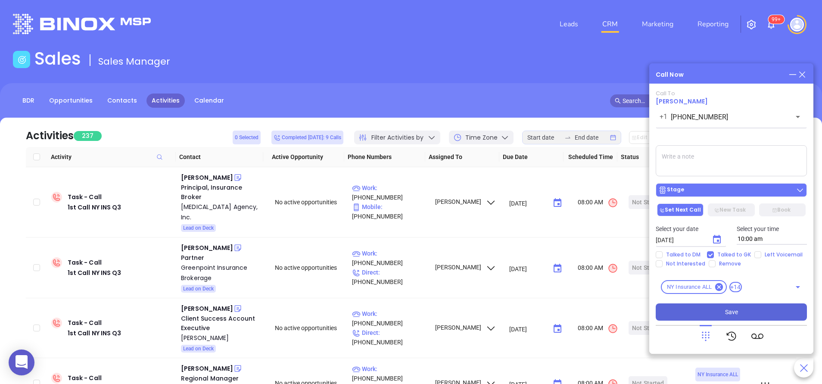
click at [705, 194] on div "Stage" at bounding box center [731, 190] width 146 height 9
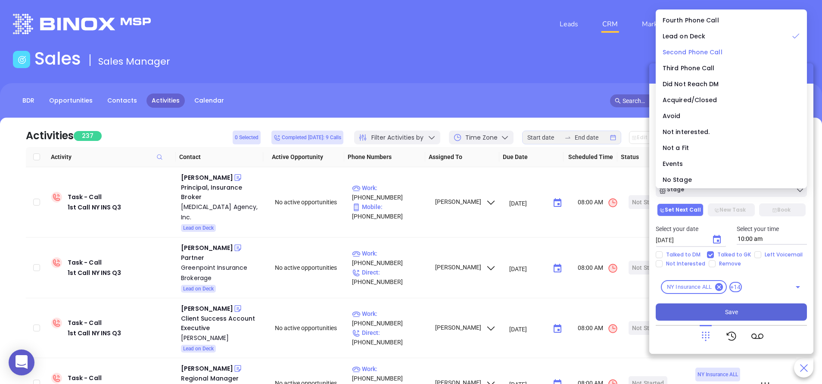
click at [674, 51] on span "Second Phone Call" at bounding box center [692, 52] width 60 height 9
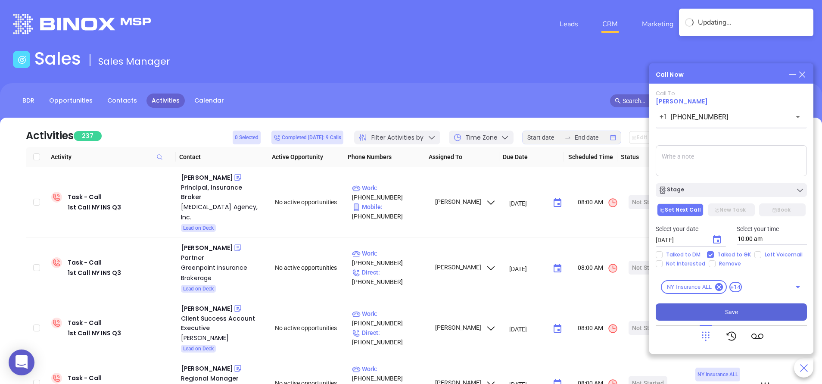
click at [735, 314] on span "Save" at bounding box center [731, 311] width 13 height 9
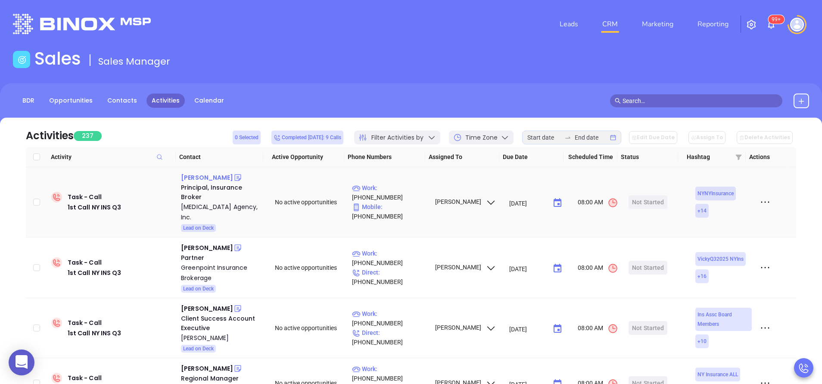
click at [207, 174] on div "Michele Seddon" at bounding box center [207, 177] width 52 height 10
click at [402, 186] on p "Work : (518) 690-0360" at bounding box center [389, 192] width 75 height 19
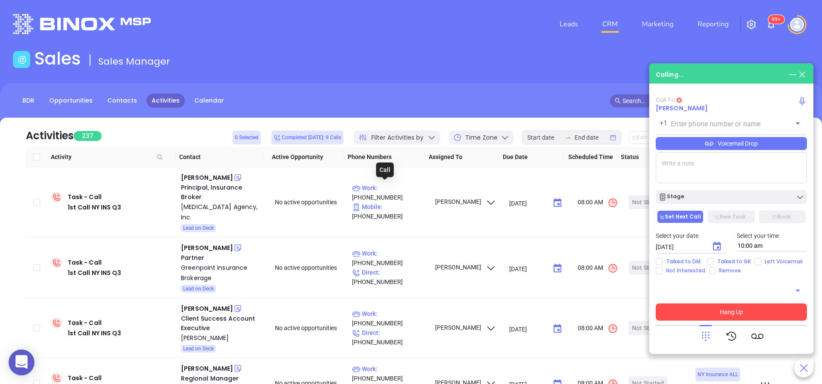
type input "[PHONE_NUMBER]"
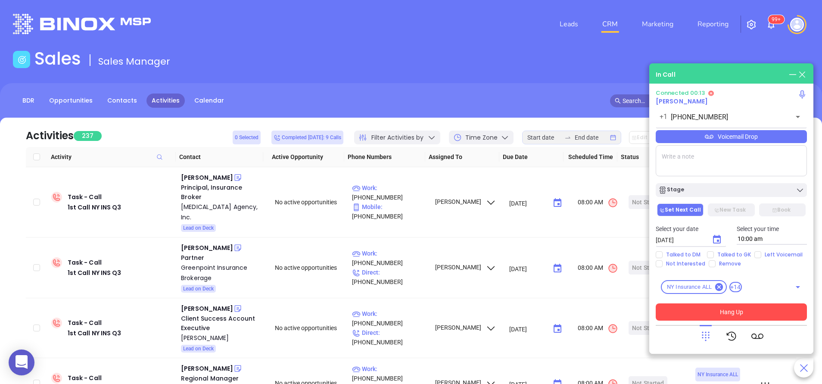
click at [701, 334] on icon at bounding box center [705, 336] width 12 height 12
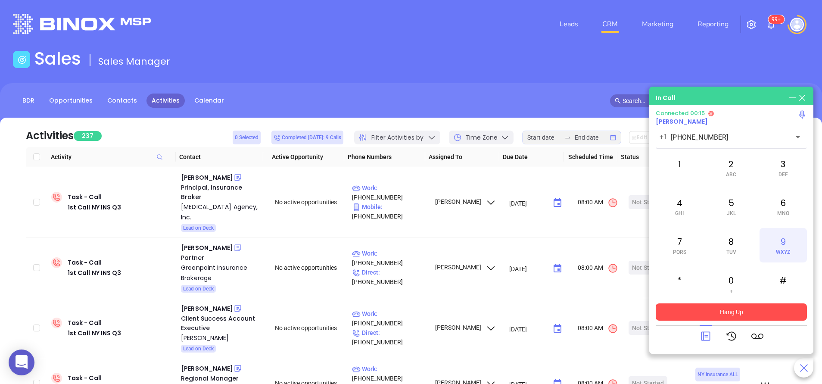
click at [777, 242] on div "9 WXYZ" at bounding box center [782, 245] width 47 height 34
click at [789, 199] on div "6 MNO" at bounding box center [782, 206] width 47 height 34
click at [676, 205] on div "4 GHI" at bounding box center [679, 206] width 47 height 34
click at [729, 169] on div "2 ABC" at bounding box center [730, 167] width 47 height 34
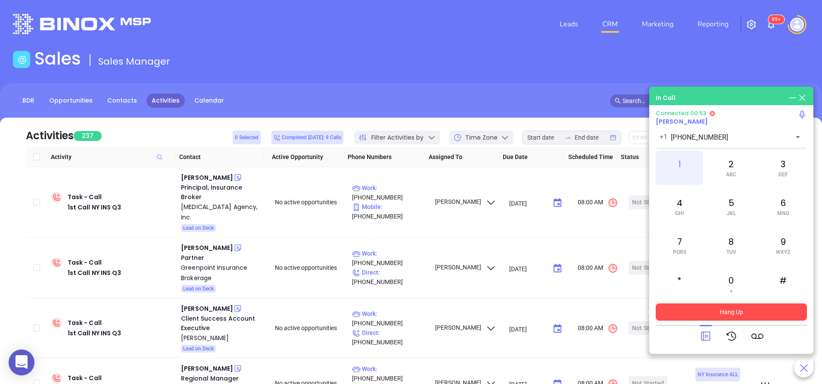
click at [677, 156] on div "1" at bounding box center [679, 167] width 47 height 34
click at [706, 336] on icon at bounding box center [705, 336] width 9 height 9
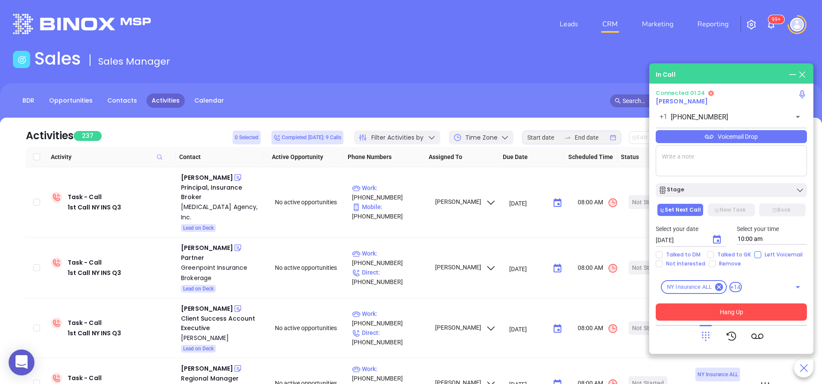
click at [755, 252] on input "Left Voicemail" at bounding box center [757, 254] width 7 height 7
checkbox input "true"
click at [720, 237] on icon "Choose date, selected date is Sep 11, 2025" at bounding box center [717, 239] width 8 height 9
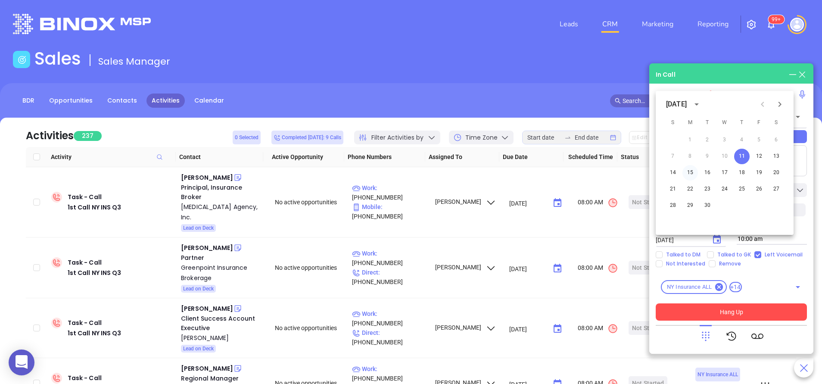
click at [690, 172] on button "15" at bounding box center [690, 173] width 16 height 16
type input "09/15/2025"
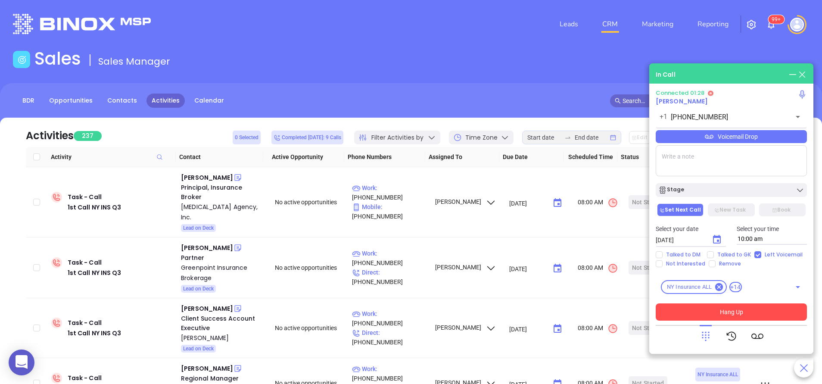
click at [749, 313] on button "Hang Up" at bounding box center [731, 311] width 151 height 17
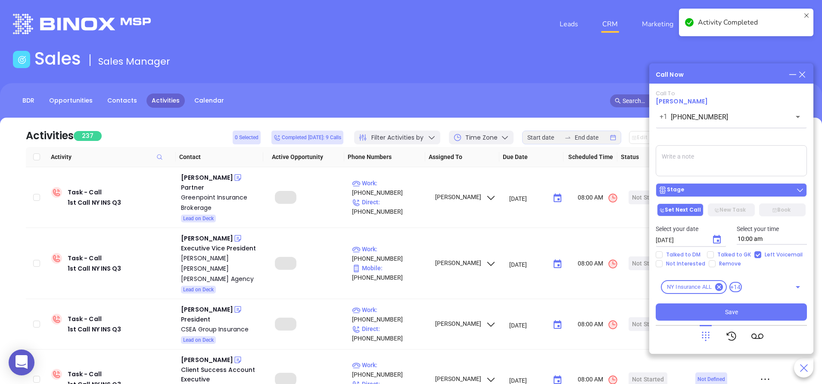
click at [699, 190] on div "Stage" at bounding box center [731, 190] width 146 height 9
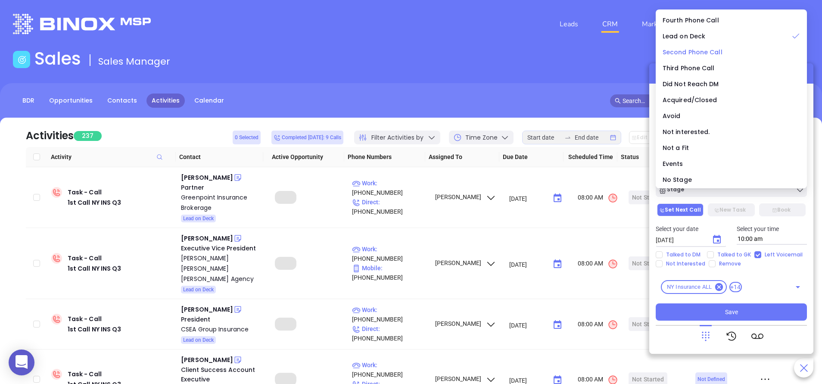
click at [679, 51] on span "Second Phone Call" at bounding box center [692, 52] width 60 height 9
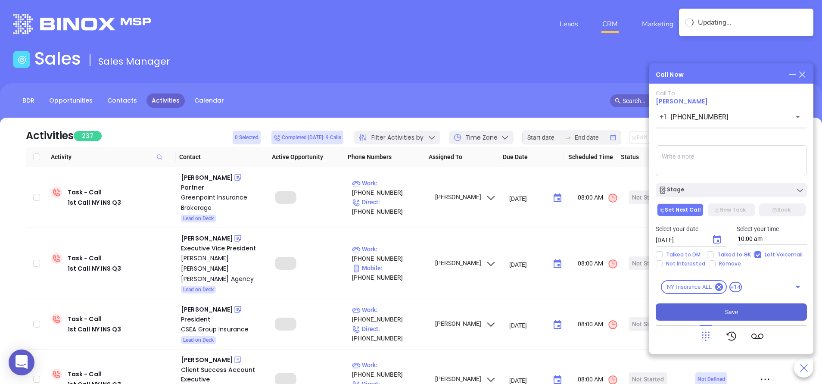
click at [708, 309] on button "Save" at bounding box center [731, 311] width 151 height 17
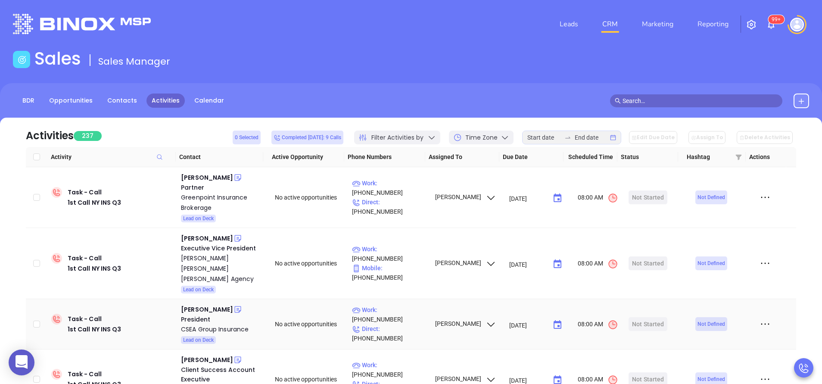
click at [708, 319] on span "Not Defined" at bounding box center [711, 323] width 28 height 9
click at [570, 321] on td "08:00 AM" at bounding box center [597, 324] width 55 height 50
click at [370, 63] on div "Sales Sales Manager" at bounding box center [411, 60] width 806 height 24
click at [315, 37] on div "Leads CRM Marketing Reporting 99+" at bounding box center [545, 24] width 537 height 31
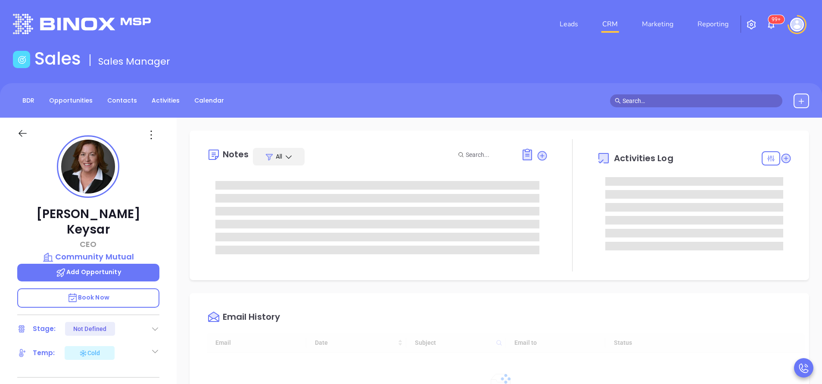
scroll to position [200, 0]
type input "[PERSON_NAME]"
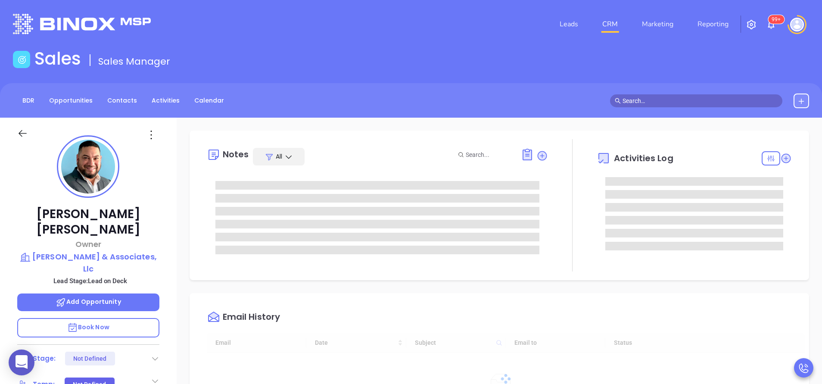
type input "[DATE]"
type input "Vicky Mendoza"
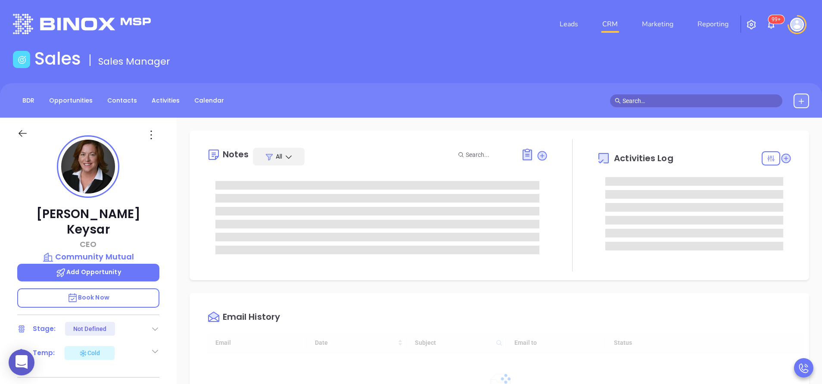
type input "[DATE]"
type input "[PERSON_NAME]"
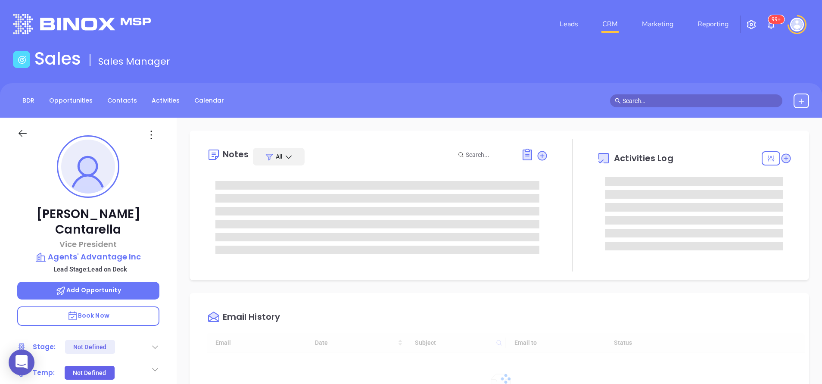
type input "09/12/2025"
type input "Vicky Mendoza"
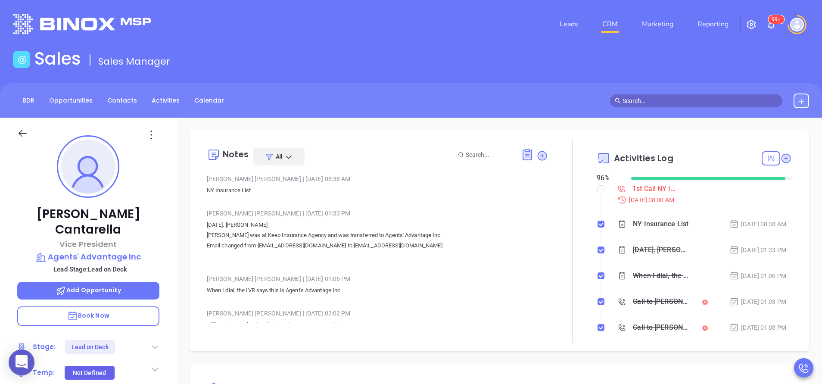
click at [93, 251] on p "Agents' Advantage Inc" at bounding box center [88, 257] width 142 height 12
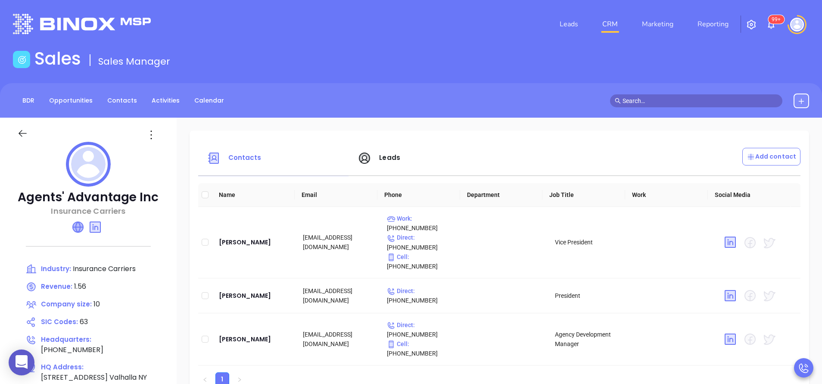
click at [78, 228] on icon at bounding box center [78, 227] width 10 height 10
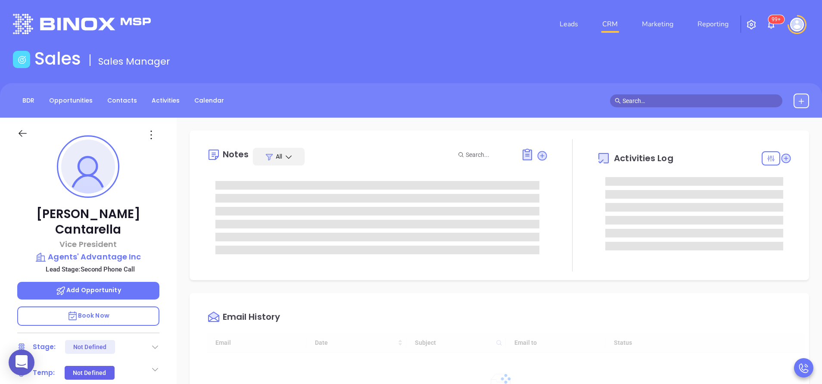
type input "[DATE]"
type input "[PERSON_NAME]"
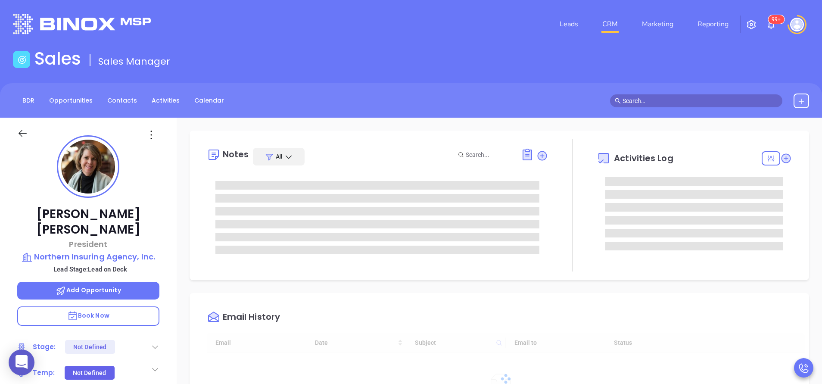
type input "[DATE]"
type input "[PERSON_NAME]"
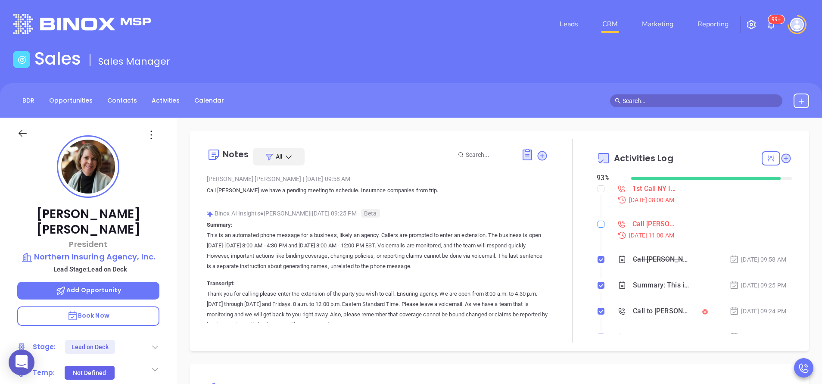
click at [597, 225] on input "checkbox" at bounding box center [600, 224] width 7 height 7
checkbox input "true"
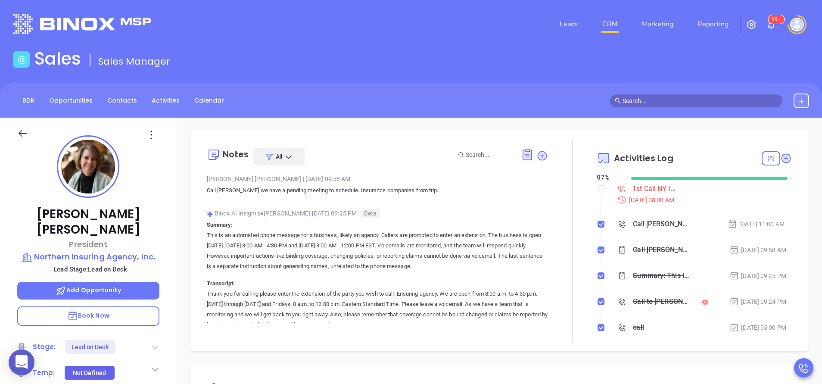
click at [461, 269] on p "This is an automated phone message for a business, likely an agency. Callers ar…" at bounding box center [377, 250] width 341 height 41
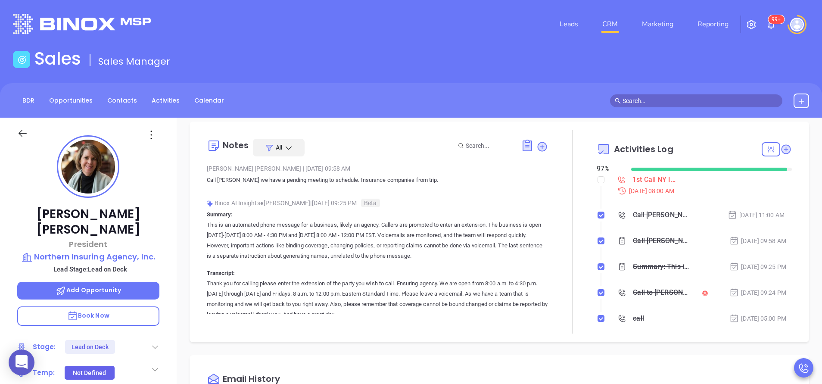
scroll to position [0, 0]
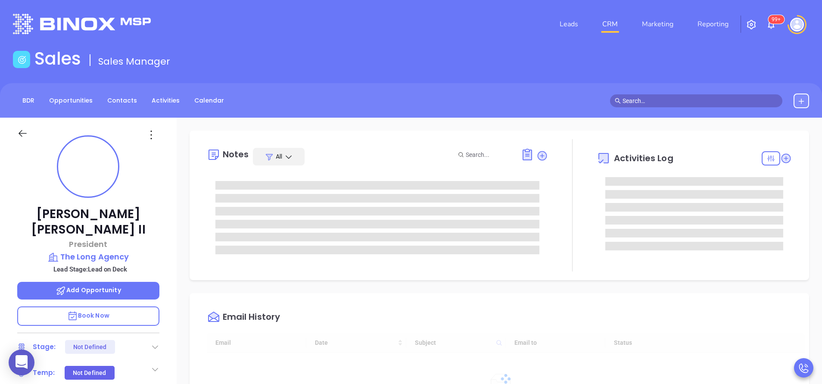
type input "[DATE]"
type input "[PERSON_NAME]"
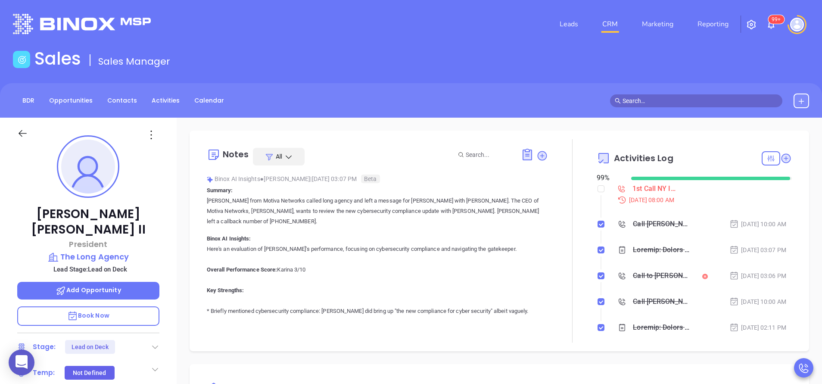
click at [368, 221] on p "[PERSON_NAME] from Motiva Networks called long agency and left a message for [P…" at bounding box center [377, 211] width 341 height 31
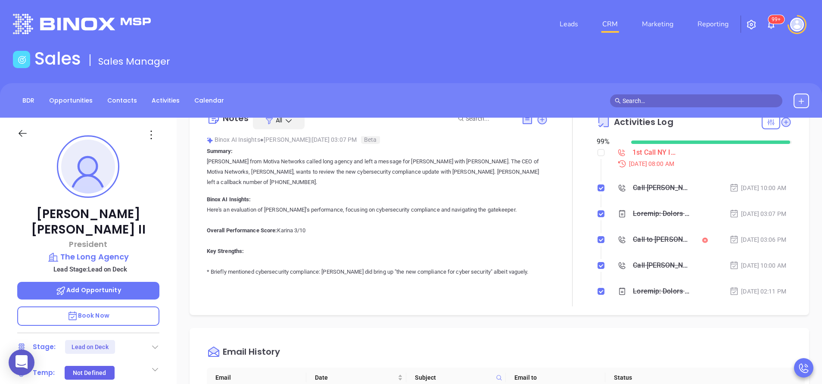
scroll to position [0, 0]
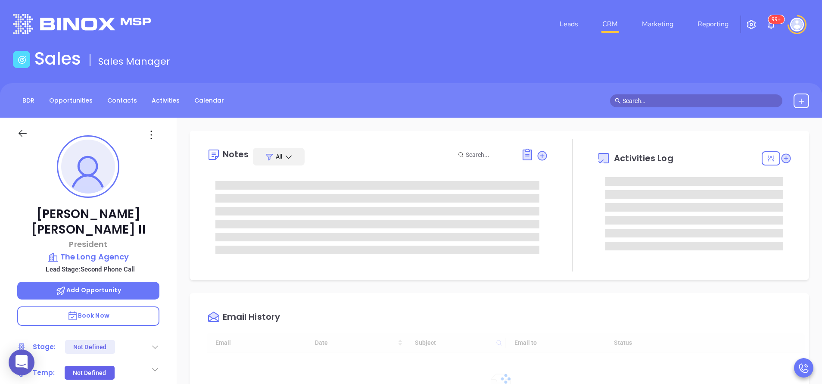
scroll to position [200, 0]
type input "[PERSON_NAME]"
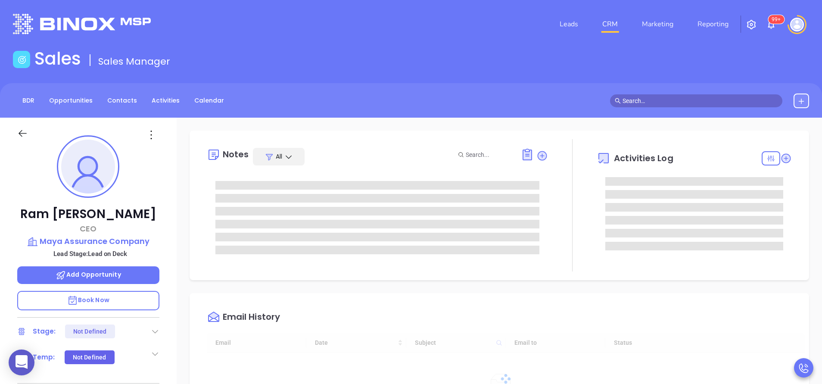
type input "[DATE]"
type input "[PERSON_NAME]"
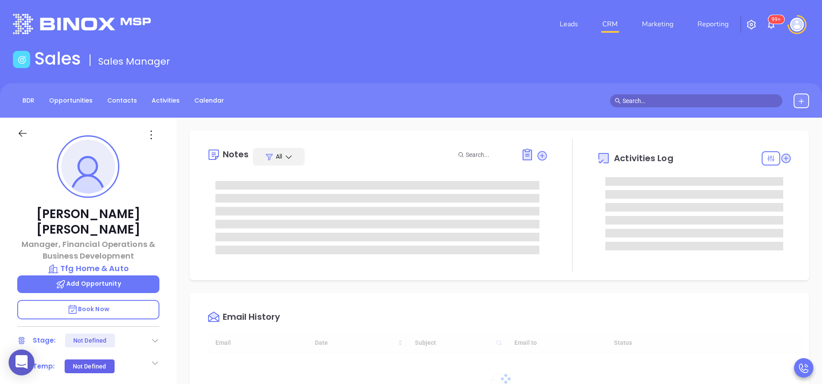
type input "[DATE]"
type input "[PERSON_NAME]"
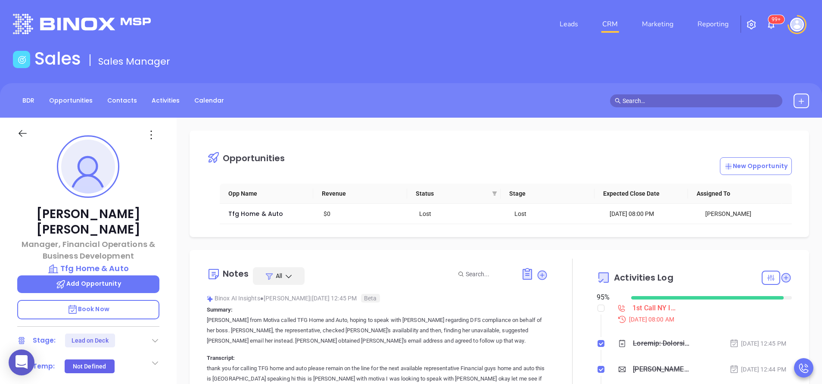
click at [165, 190] on div "Sara Sperrazza Manager, Financial Operations & Business Development Tfg Home & …" at bounding box center [88, 358] width 177 height 480
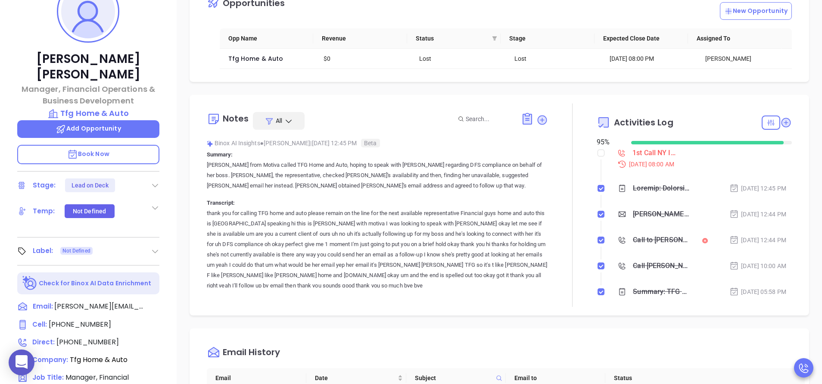
scroll to position [181, 0]
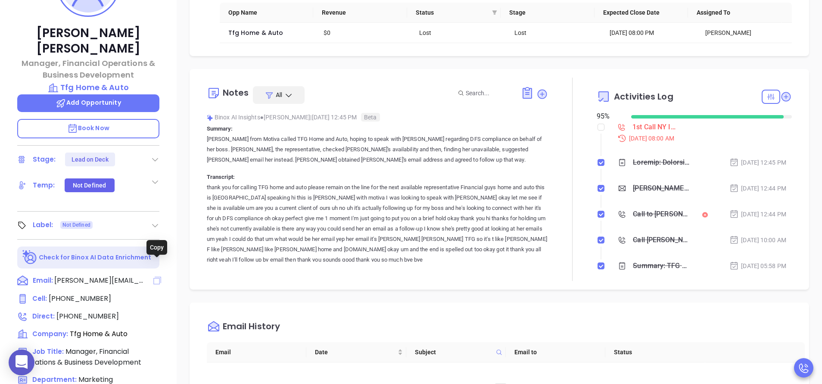
click at [160, 277] on icon at bounding box center [157, 281] width 8 height 8
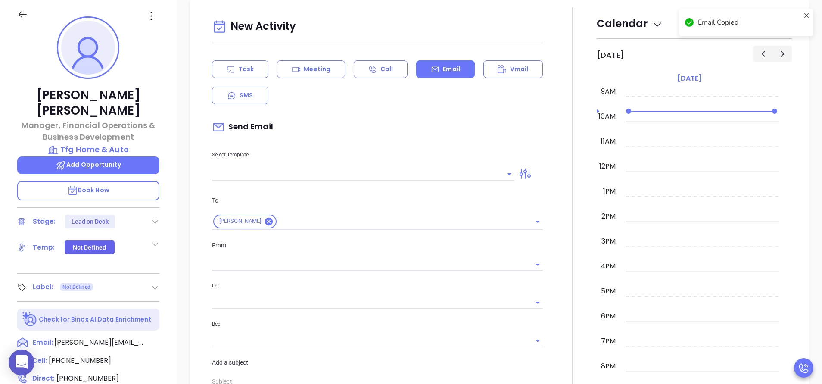
scroll to position [118, 0]
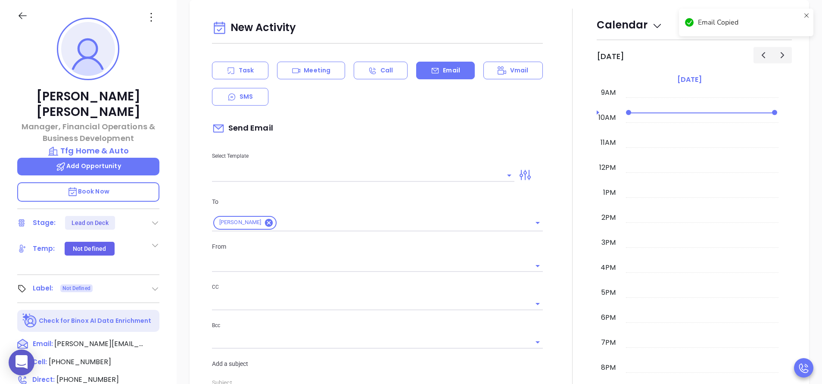
type input "[PERSON_NAME]"
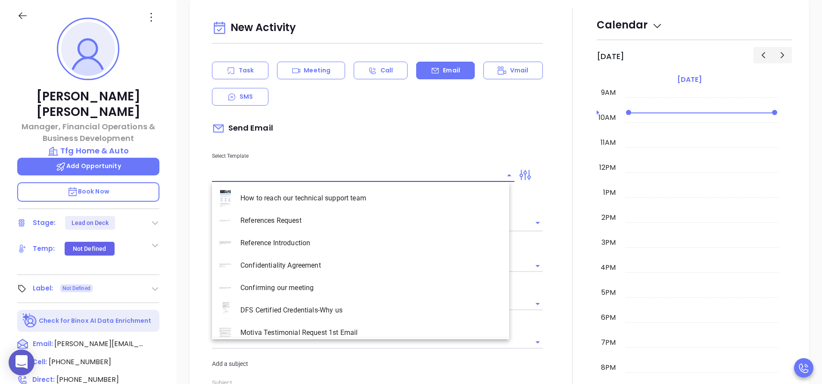
click at [292, 169] on input "text" at bounding box center [356, 175] width 289 height 12
paste input "sara@tfghomeandauto.com"
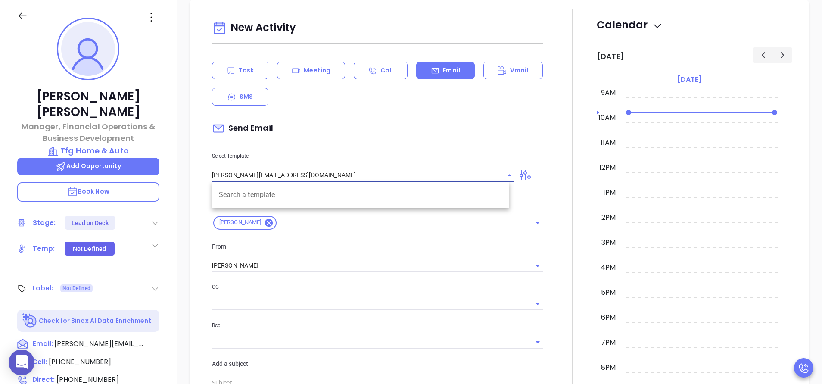
type input "sara@tfghomeandauto.com"
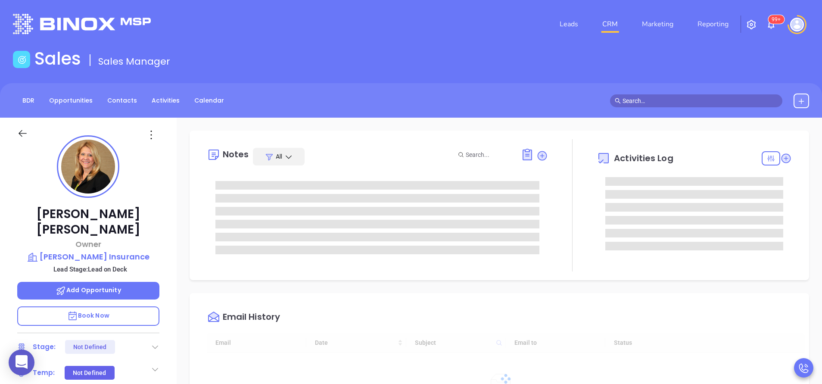
type input "[DATE]"
type input "[PERSON_NAME]"
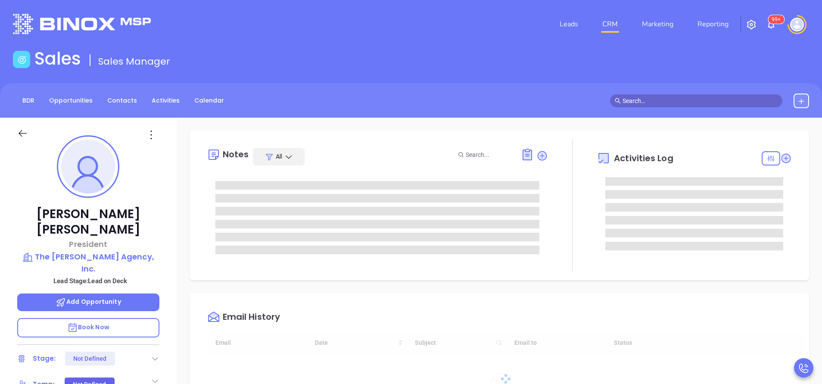
type input "[DATE]"
type input "[PERSON_NAME]"
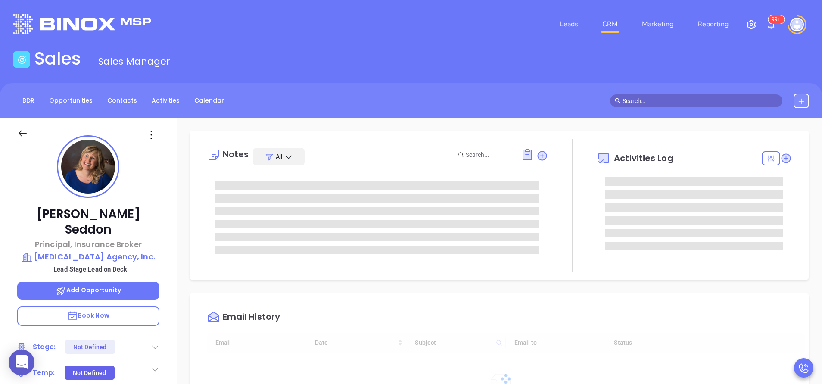
type input "[DATE]"
type input "[PERSON_NAME]"
type input "[DATE]"
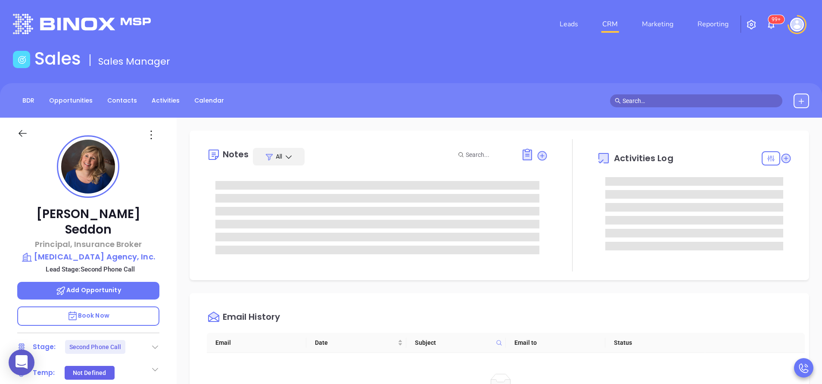
type input "[PERSON_NAME]"
